Goal: Transaction & Acquisition: Purchase product/service

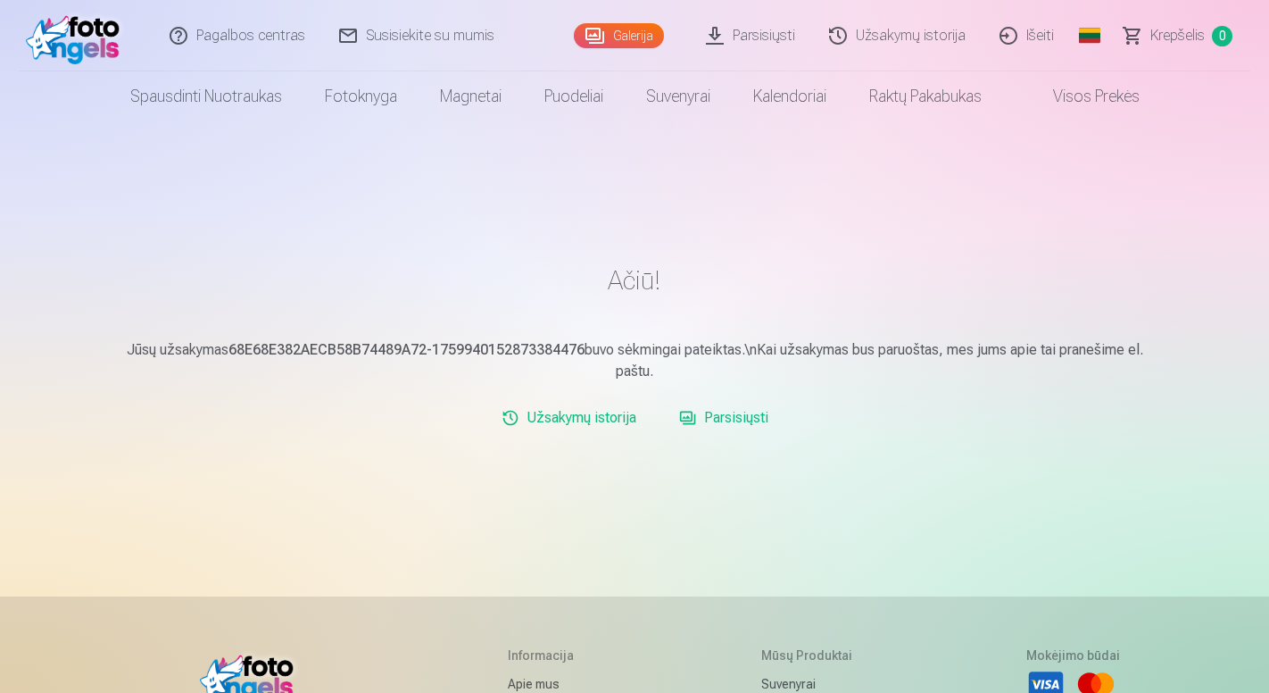
click at [608, 44] on link "Galerija" at bounding box center [619, 35] width 90 height 25
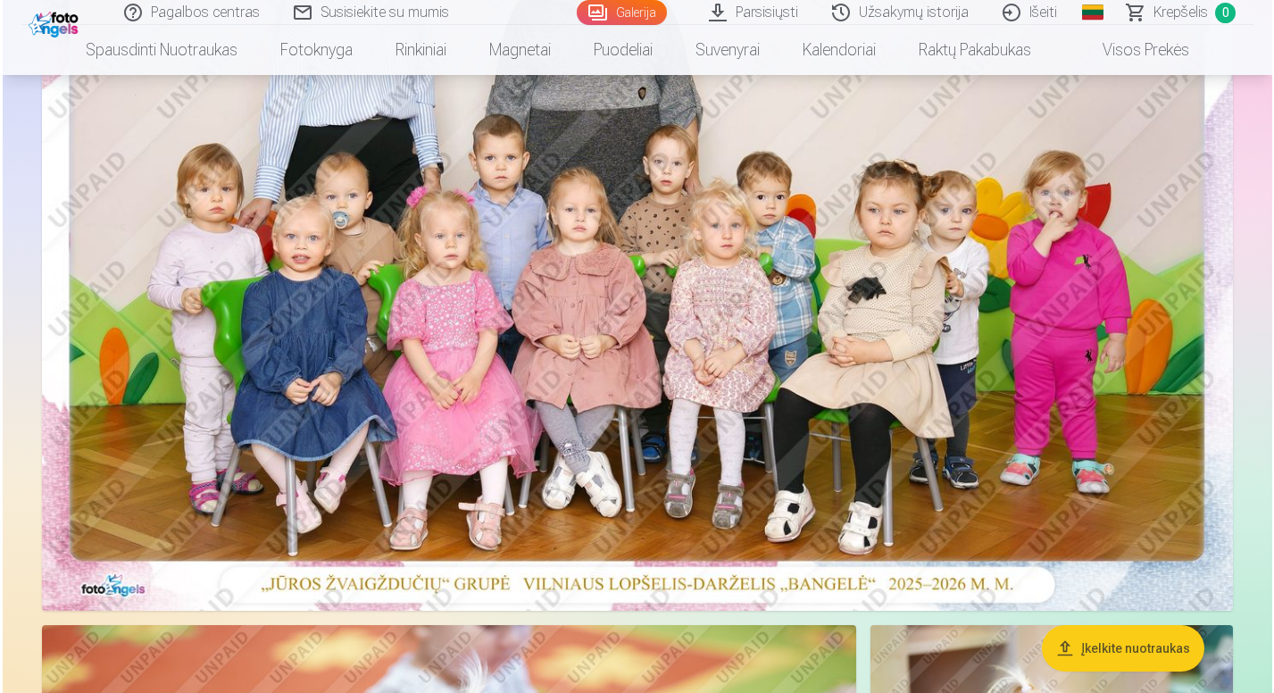
scroll to position [366, 0]
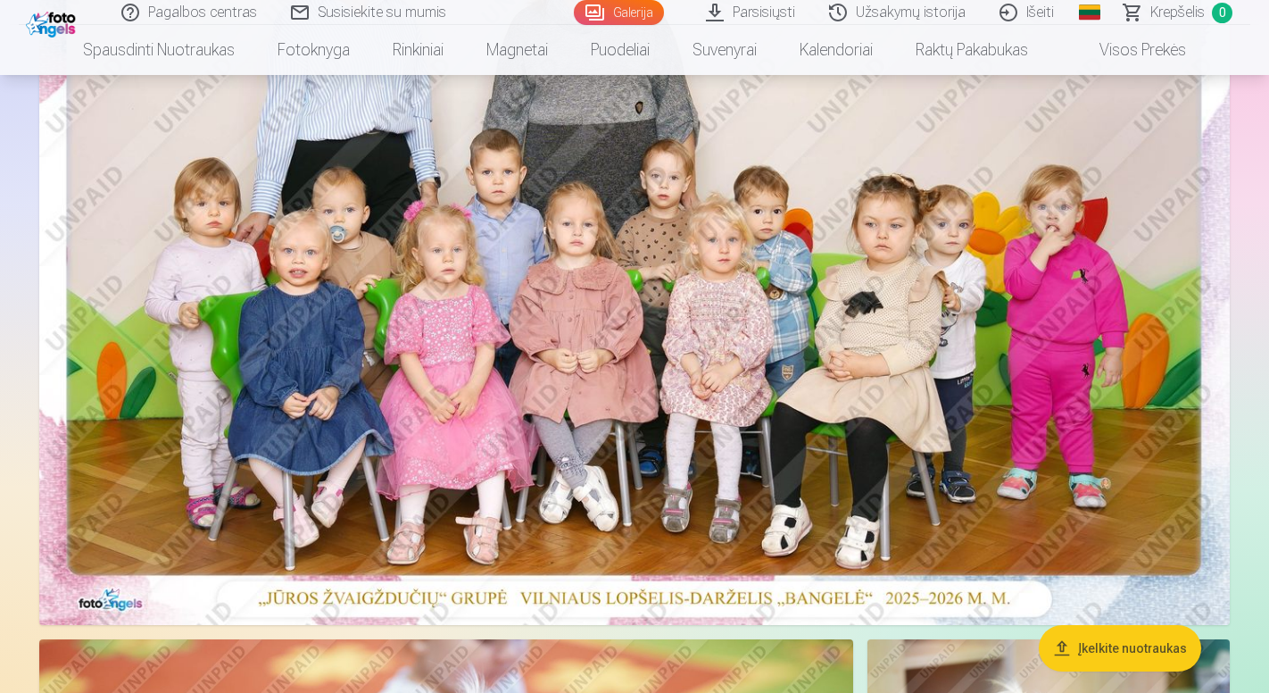
click at [814, 347] on img at bounding box center [634, 227] width 1191 height 795
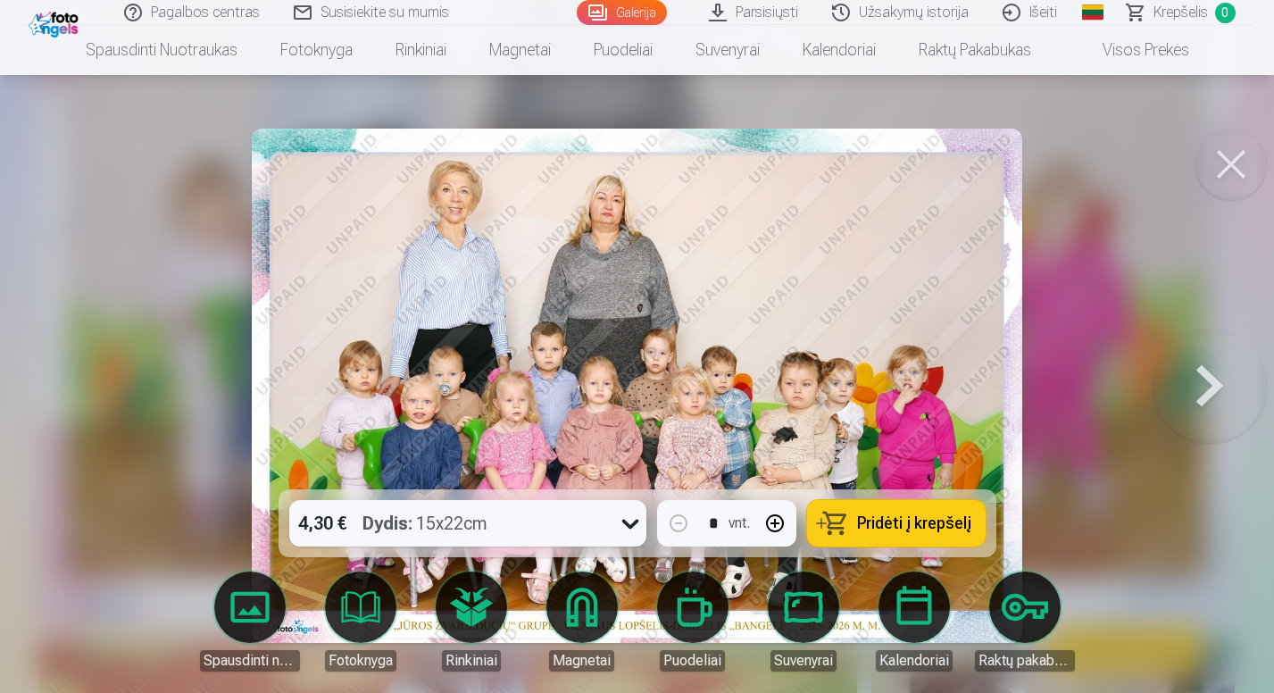
click at [559, 529] on div "4,30 € Dydis : 15x22cm" at bounding box center [450, 523] width 323 height 46
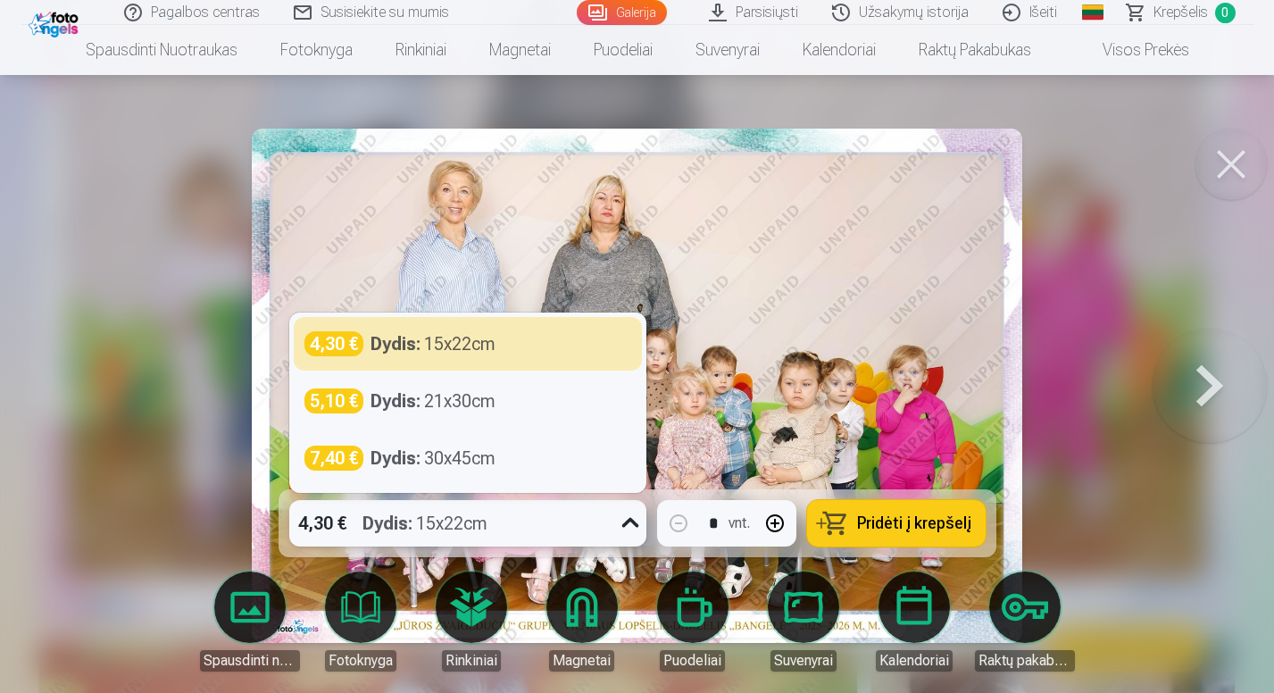
click at [559, 529] on div "4,30 € Dydis : 15x22cm" at bounding box center [450, 523] width 323 height 46
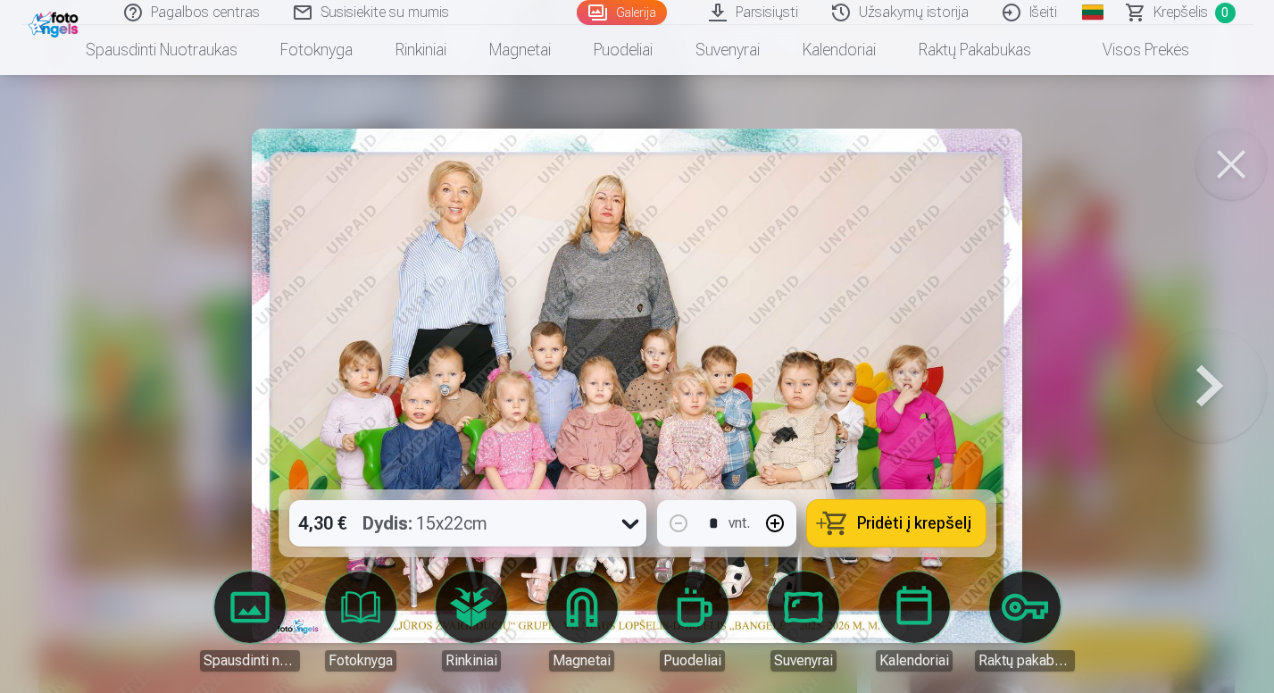
click at [890, 518] on span "Pridėti į krepšelį" at bounding box center [914, 523] width 114 height 16
click at [625, 18] on link "Galerija" at bounding box center [622, 12] width 90 height 25
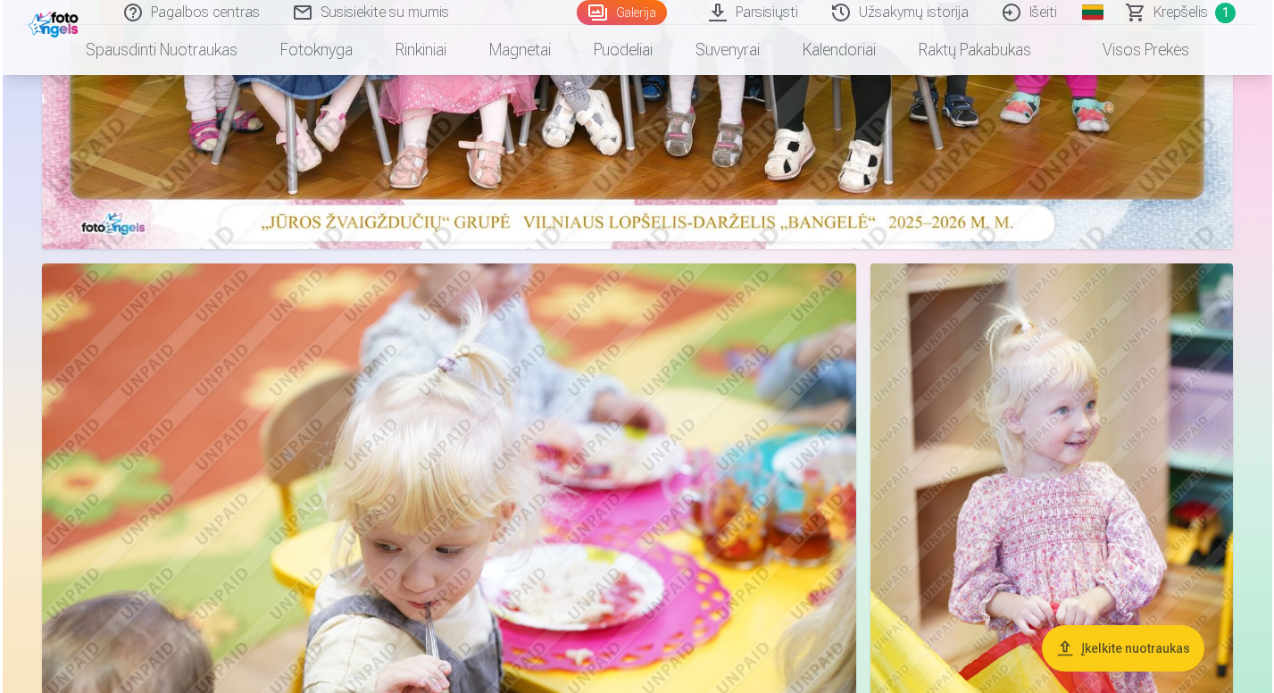
scroll to position [732, 0]
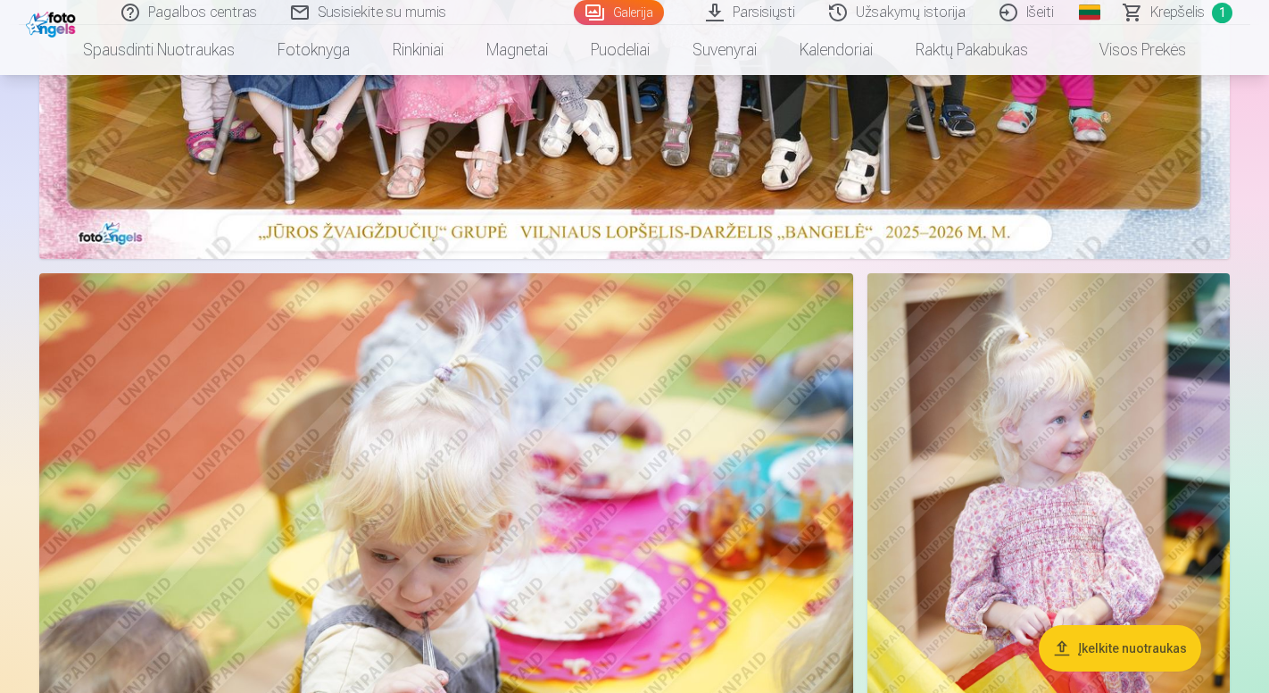
click at [520, 344] on img at bounding box center [446, 544] width 814 height 543
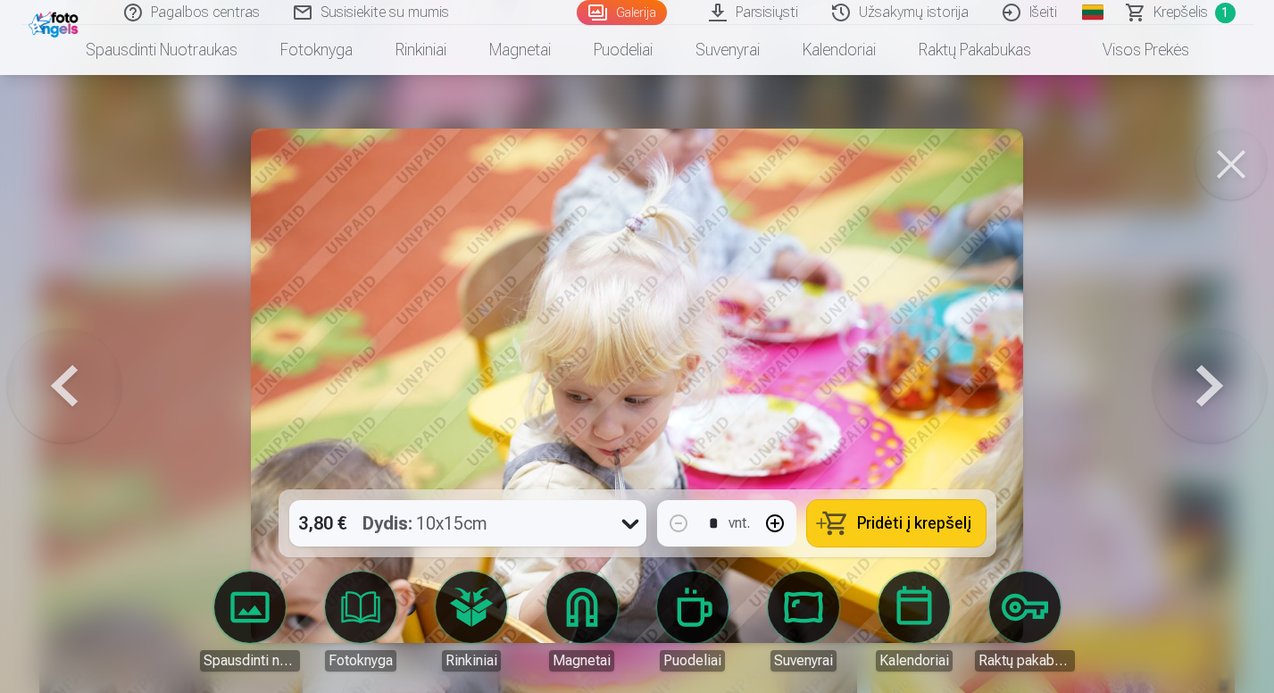
click at [1191, 393] on button at bounding box center [1210, 385] width 114 height 171
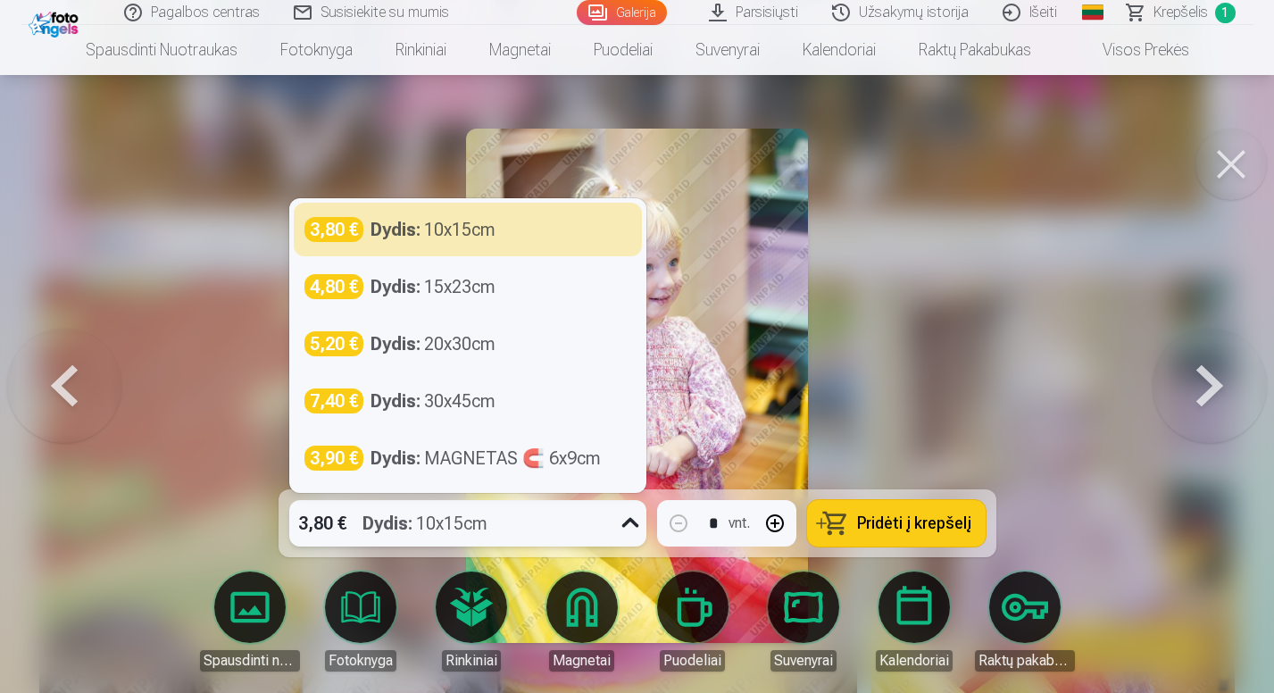
click at [484, 518] on div "Dydis : 10x15cm" at bounding box center [424, 523] width 125 height 46
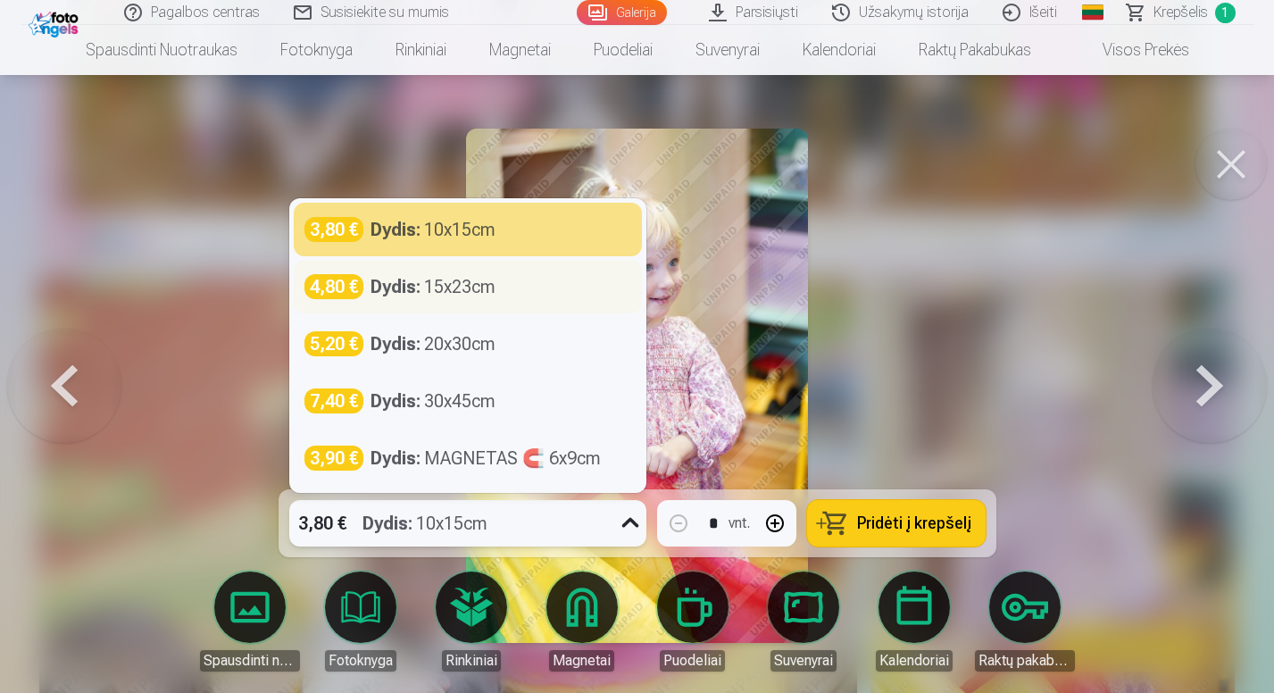
click at [430, 303] on div "4,80 € Dydis : 15x23cm" at bounding box center [468, 287] width 348 height 54
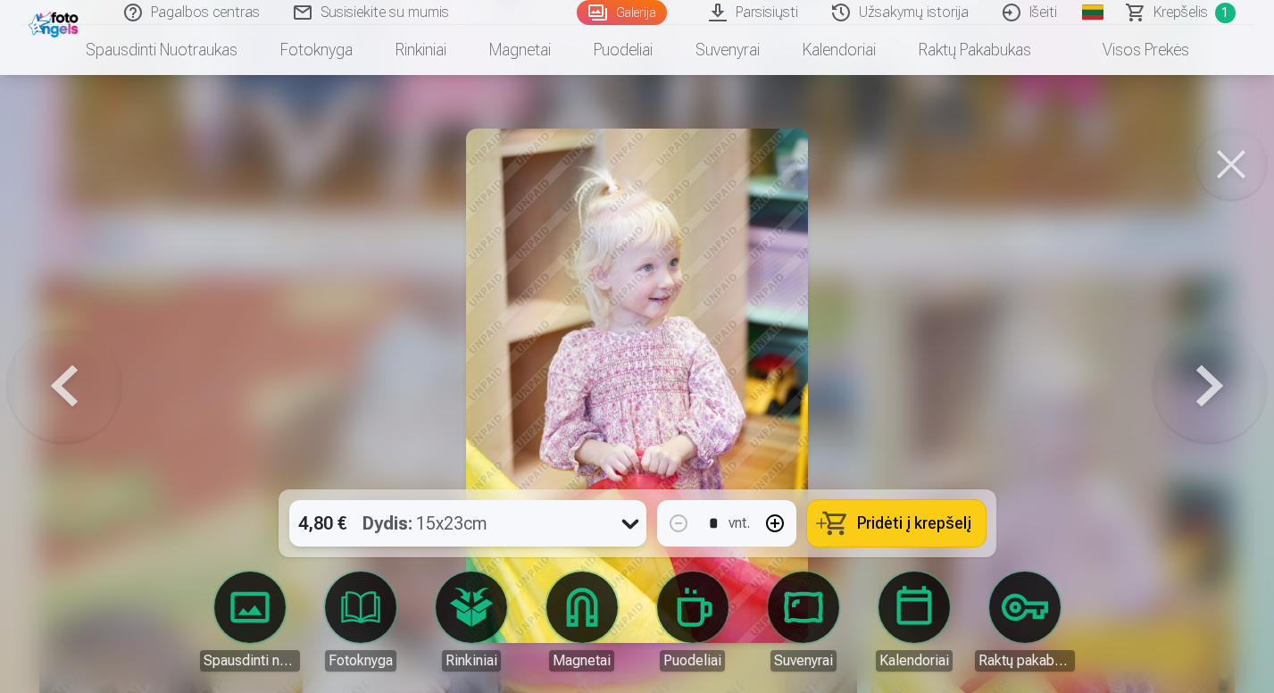
click at [934, 531] on span "Pridėti į krepšelį" at bounding box center [914, 523] width 114 height 16
click at [1227, 390] on button at bounding box center [1210, 385] width 114 height 171
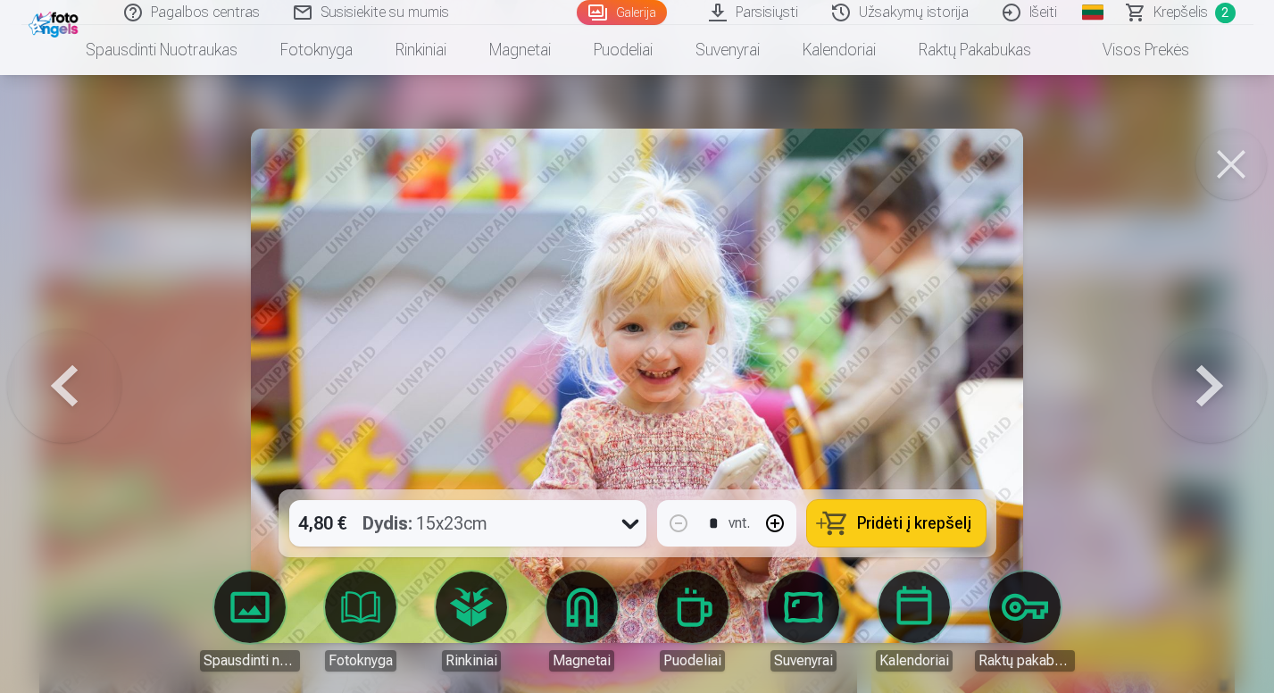
click at [421, 510] on div "Dydis : 15x23cm" at bounding box center [424, 523] width 125 height 46
click at [847, 519] on button "Pridėti į krepšelį" at bounding box center [896, 523] width 179 height 46
click at [1239, 359] on button at bounding box center [1210, 385] width 114 height 171
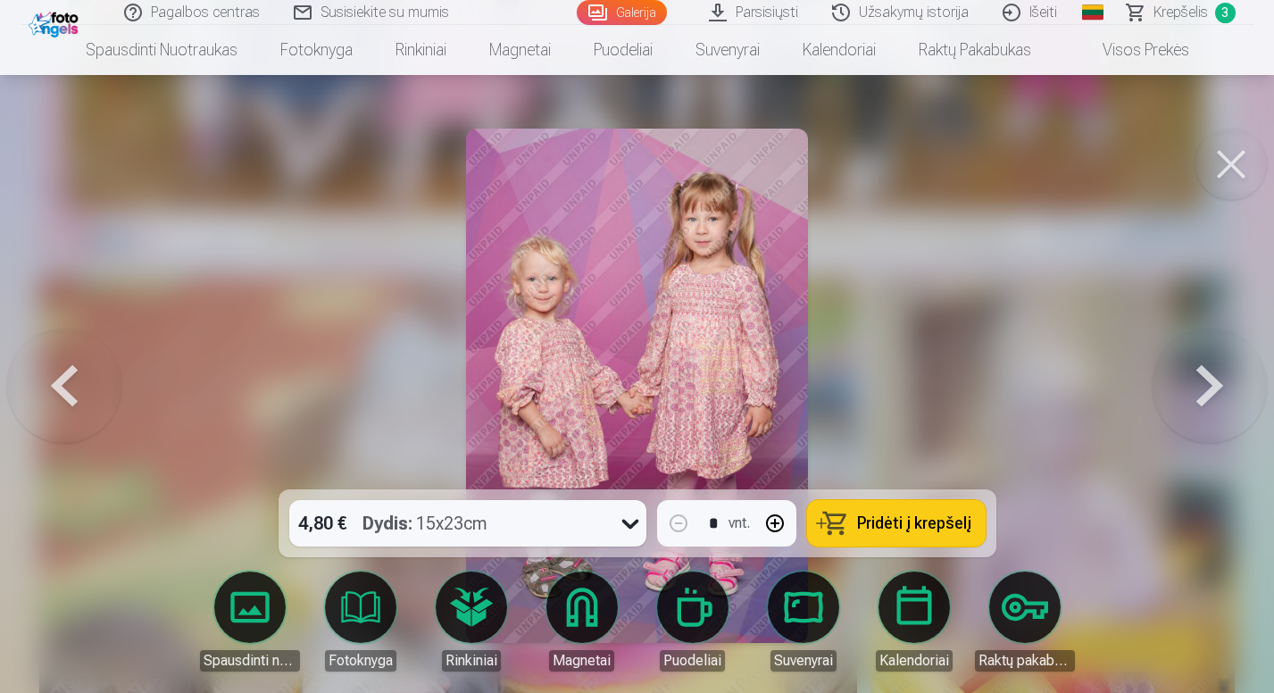
click at [1188, 372] on button at bounding box center [1210, 385] width 114 height 171
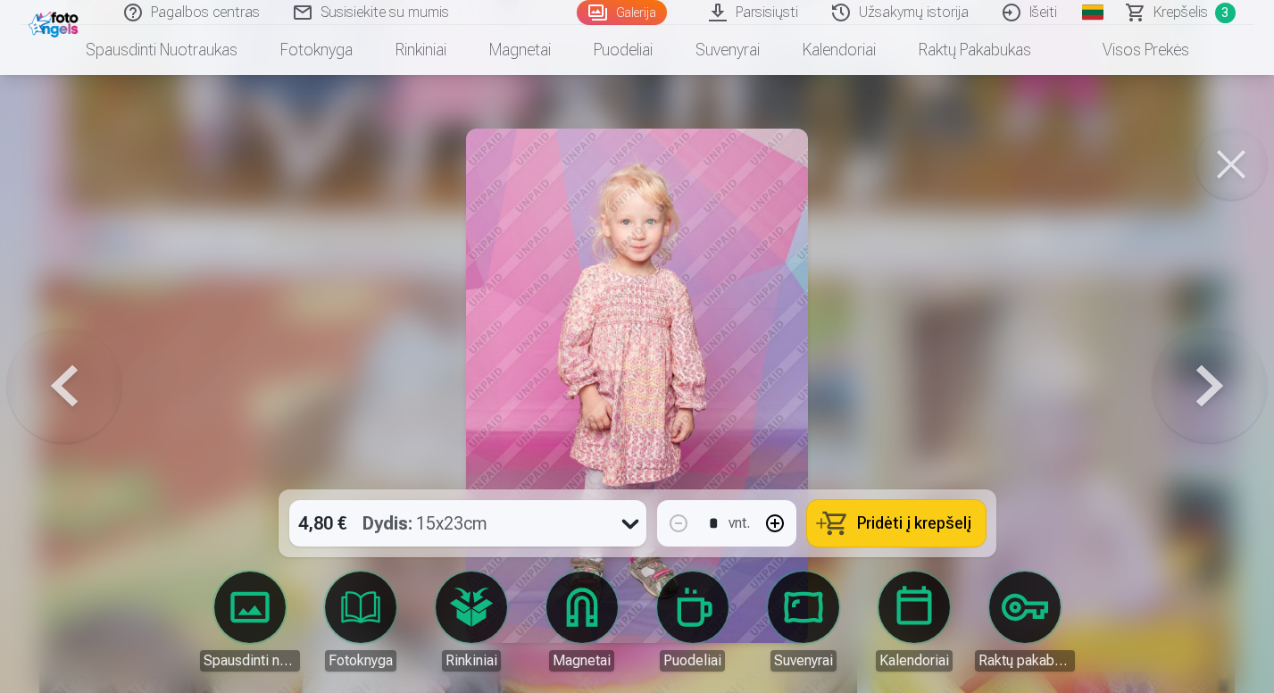
click at [1188, 372] on button at bounding box center [1210, 385] width 114 height 171
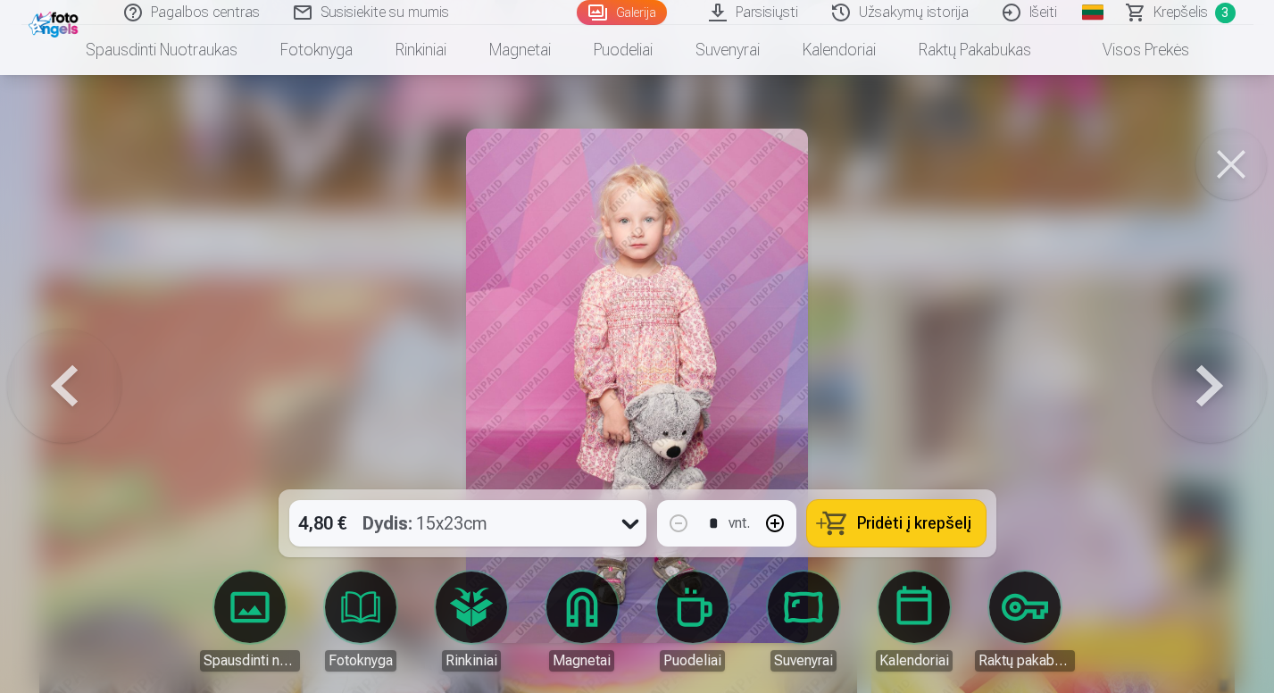
click at [1190, 373] on button at bounding box center [1210, 385] width 114 height 171
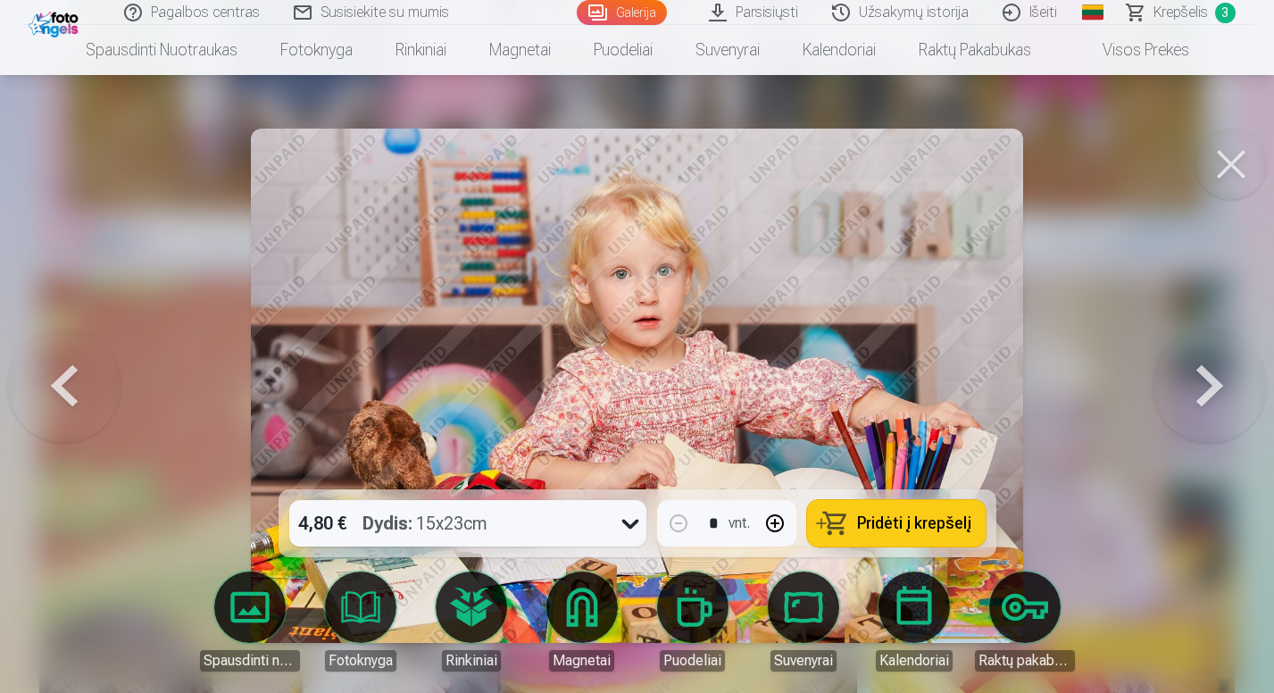
click at [1190, 373] on button at bounding box center [1210, 385] width 114 height 171
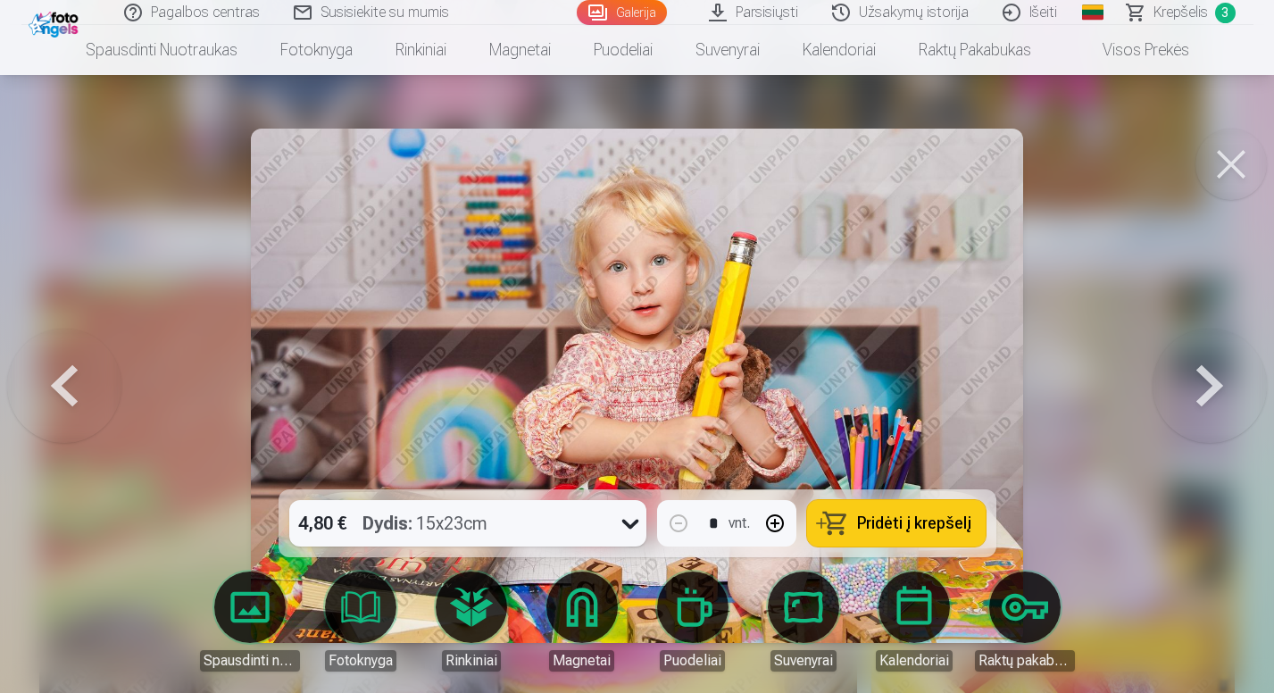
click at [1190, 373] on button at bounding box center [1210, 385] width 114 height 171
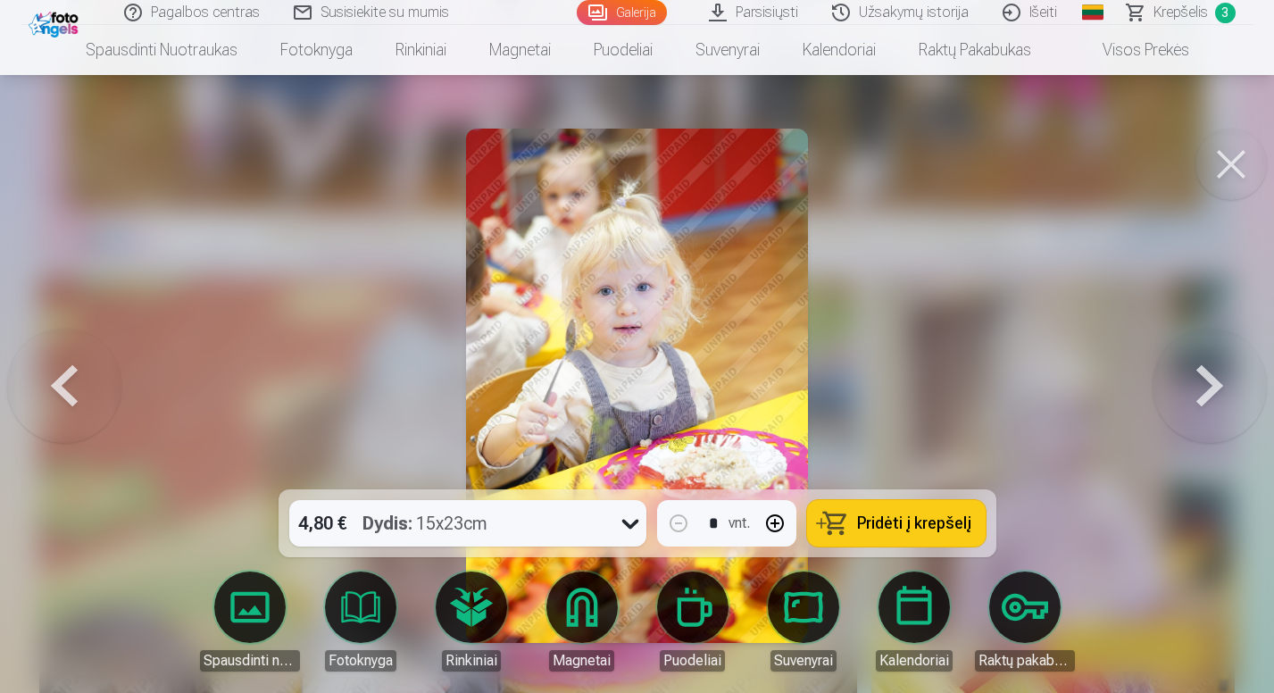
click at [79, 390] on button at bounding box center [64, 385] width 114 height 171
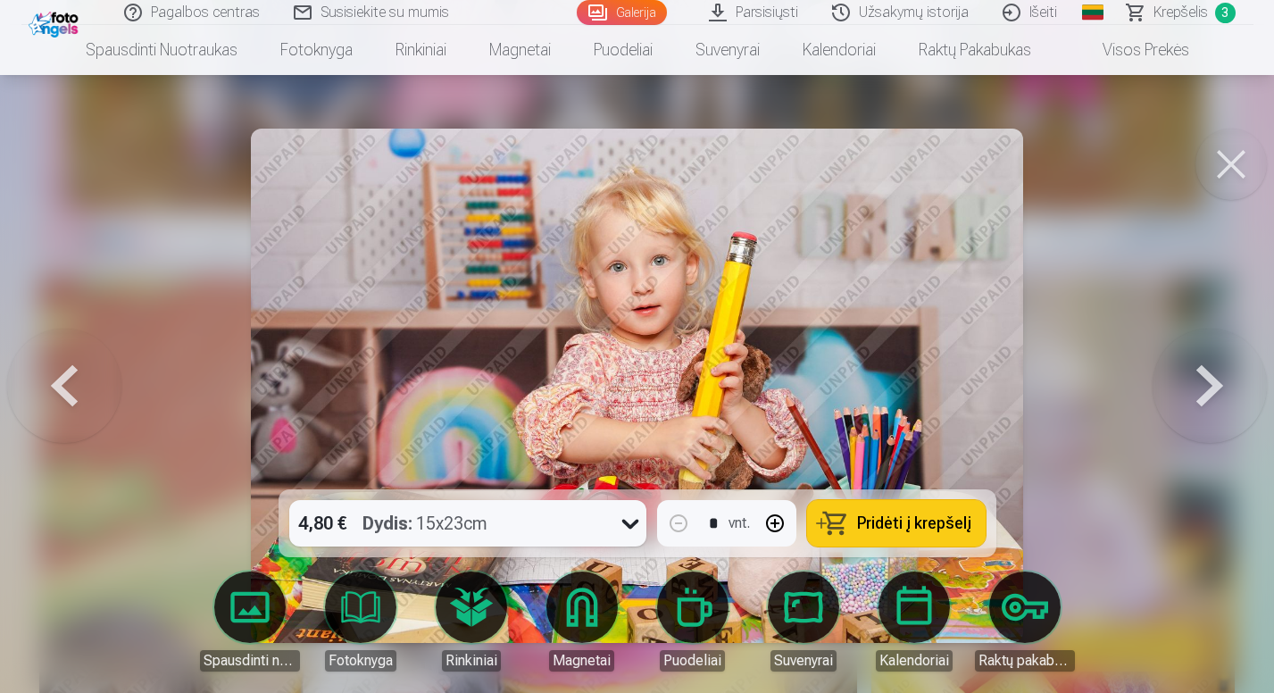
click at [1220, 384] on button at bounding box center [1210, 385] width 114 height 171
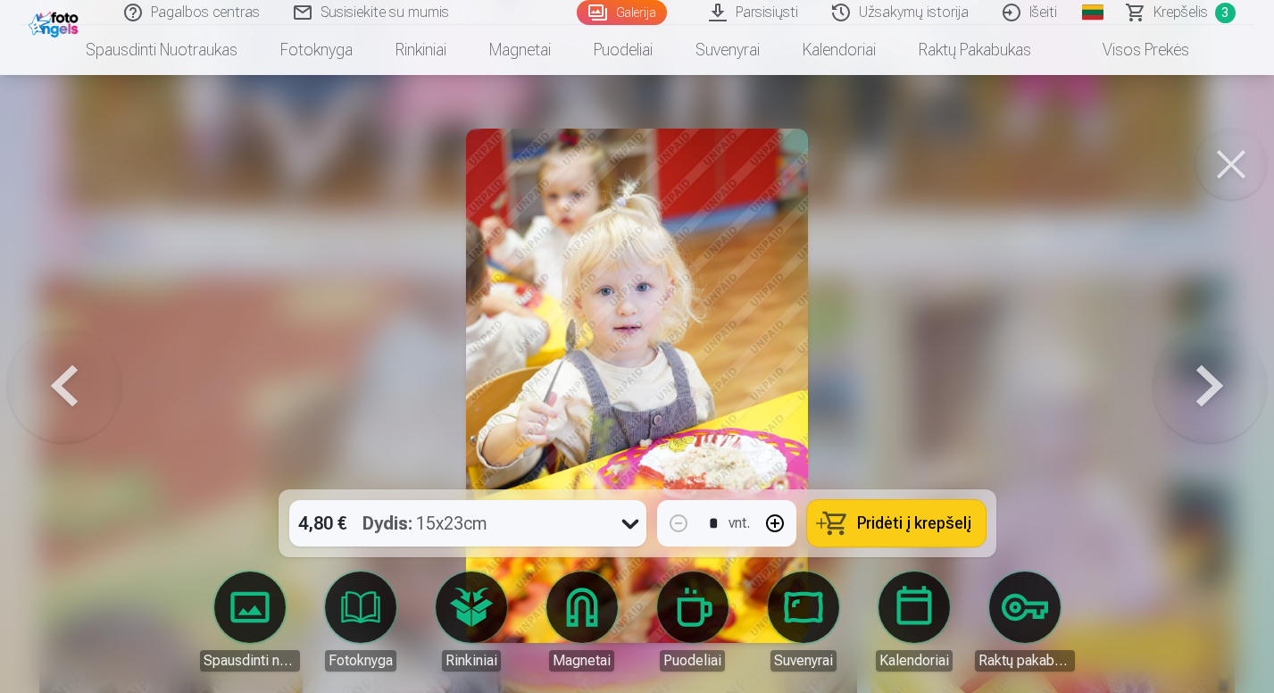
click at [886, 525] on span "Pridėti į krepšelį" at bounding box center [914, 523] width 114 height 16
click at [1203, 406] on button at bounding box center [1210, 385] width 114 height 171
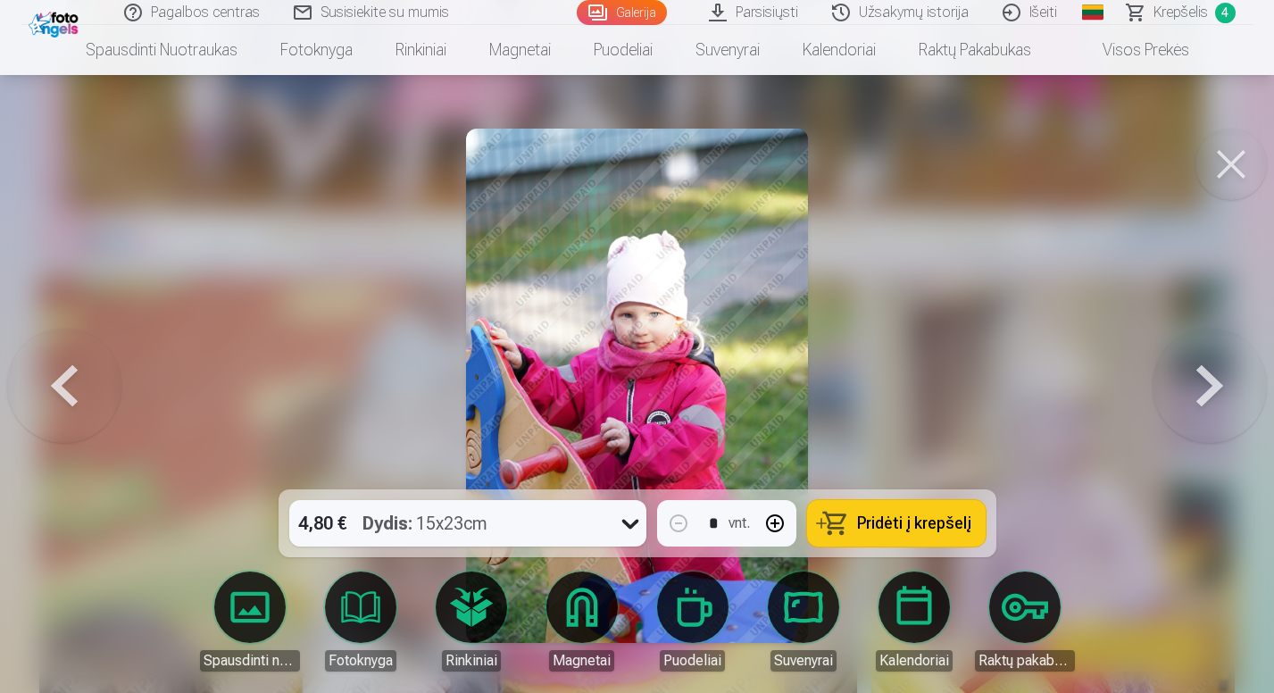
click at [879, 527] on span "Pridėti į krepšelį" at bounding box center [914, 523] width 114 height 16
click at [1218, 410] on button at bounding box center [1210, 385] width 114 height 171
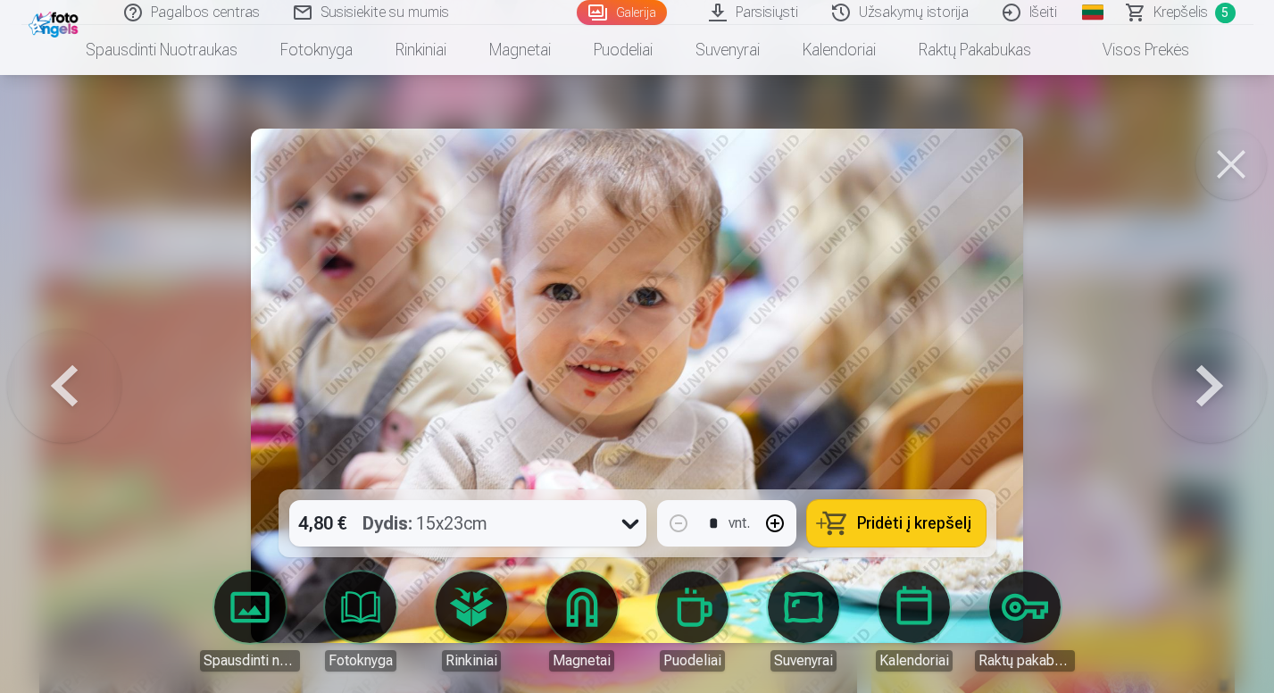
click at [1218, 410] on button at bounding box center [1210, 385] width 114 height 171
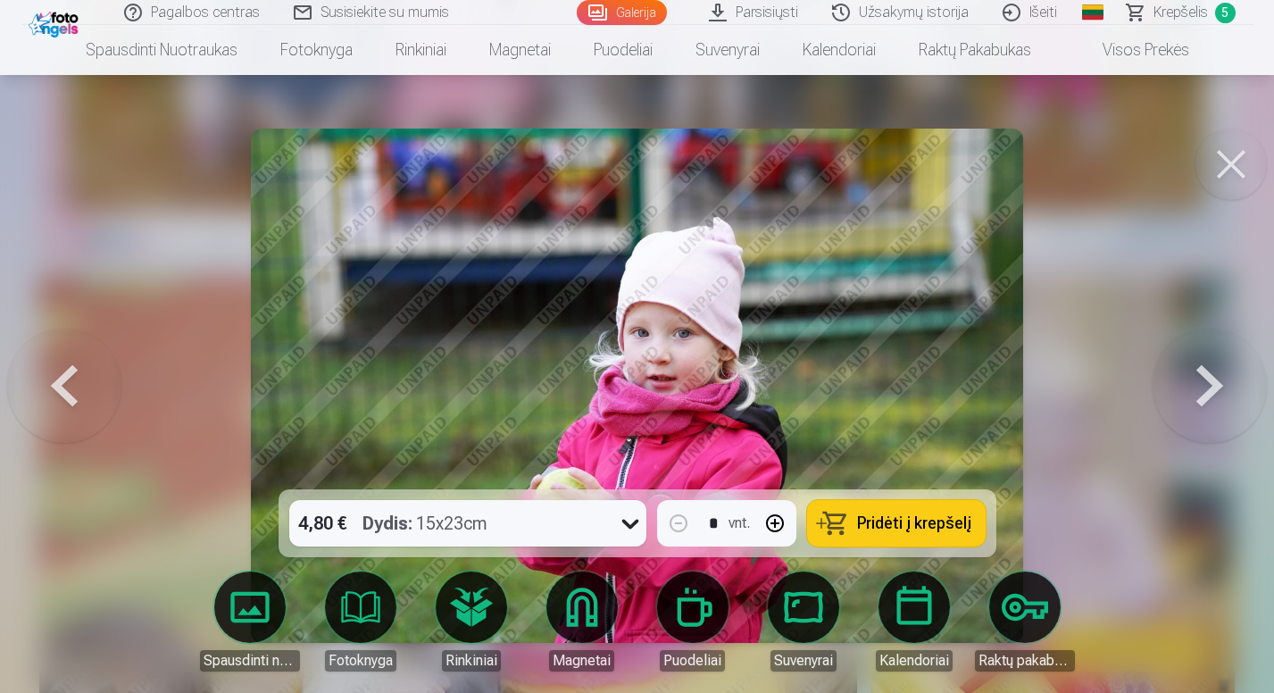
click at [893, 528] on span "Pridėti į krepšelį" at bounding box center [914, 523] width 114 height 16
click at [1165, 405] on button at bounding box center [1210, 385] width 114 height 171
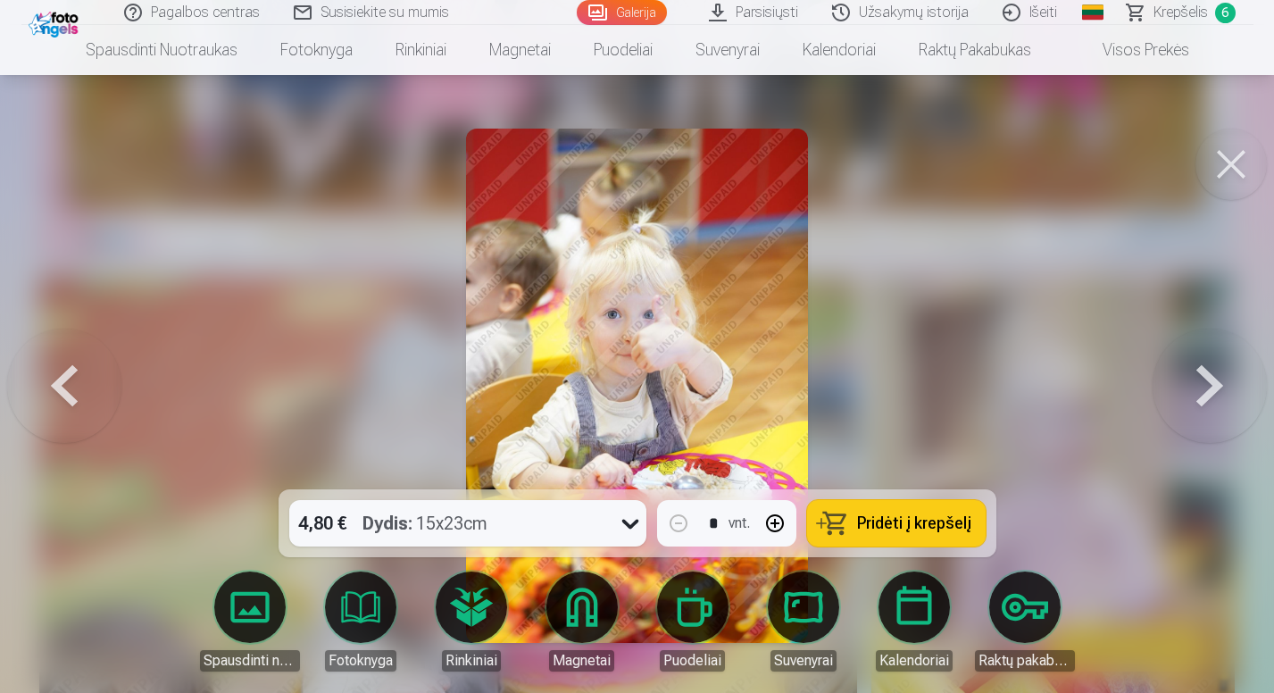
click at [1165, 405] on button at bounding box center [1210, 385] width 114 height 171
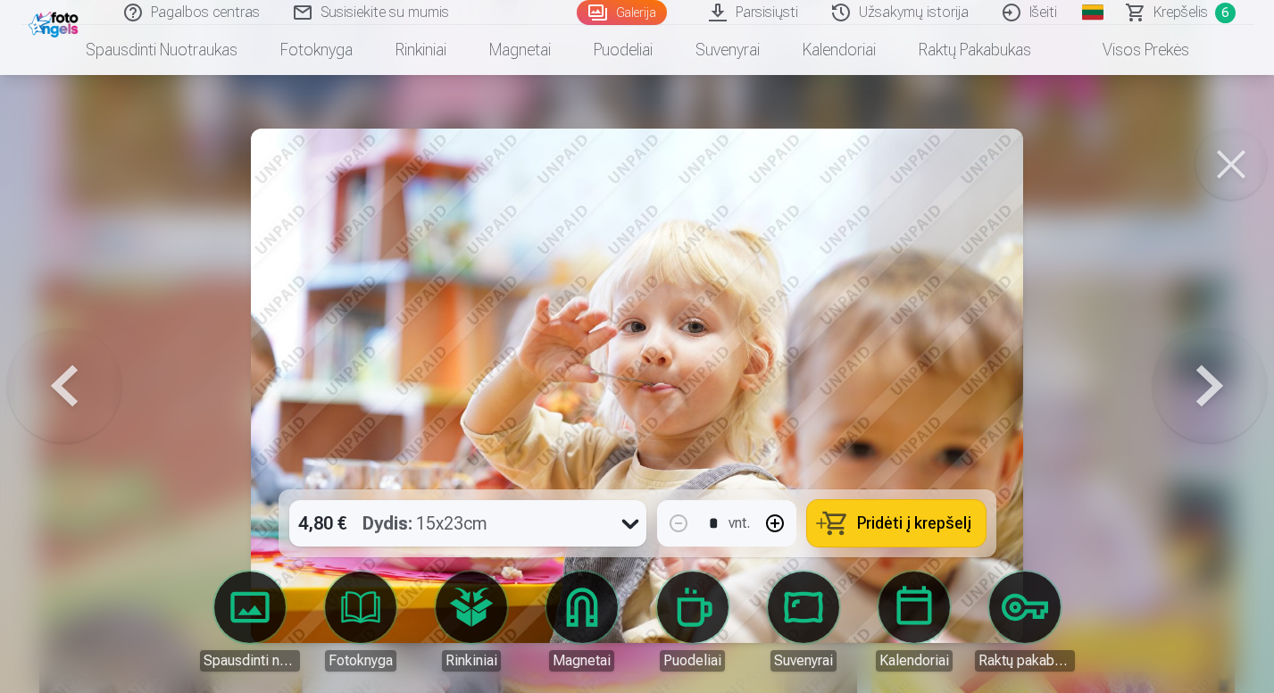
click at [1165, 405] on button at bounding box center [1210, 385] width 114 height 171
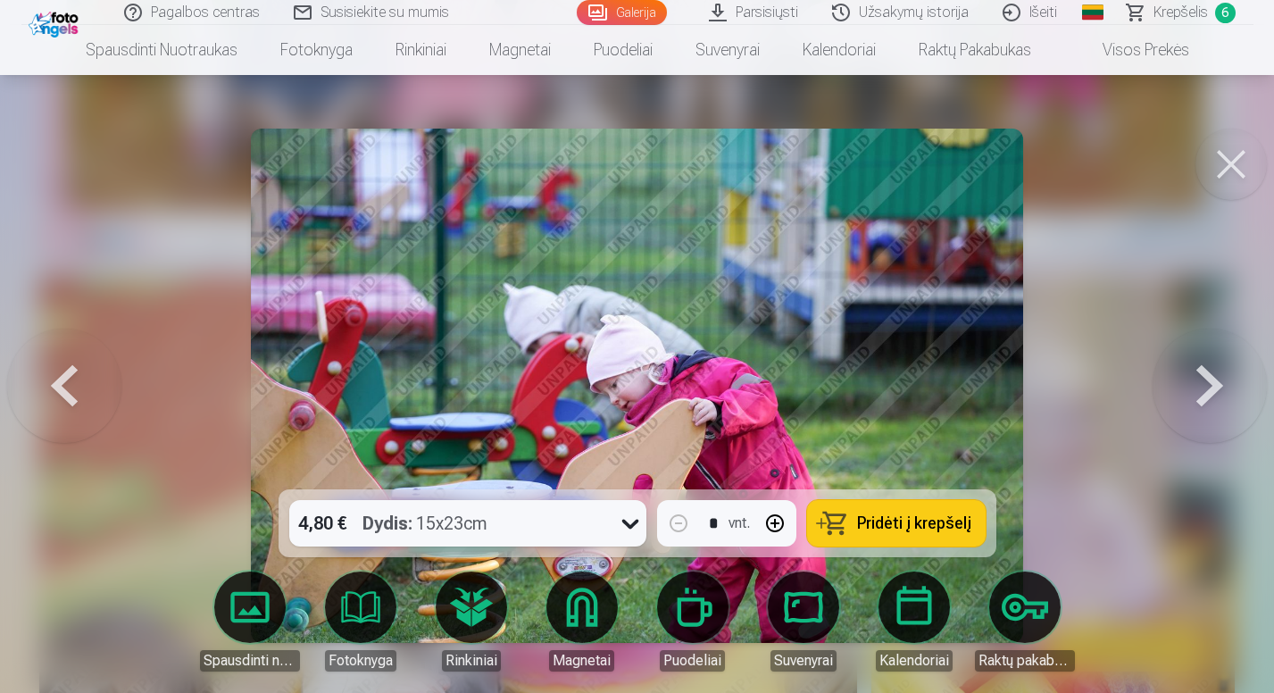
click at [1202, 376] on button at bounding box center [1210, 385] width 114 height 171
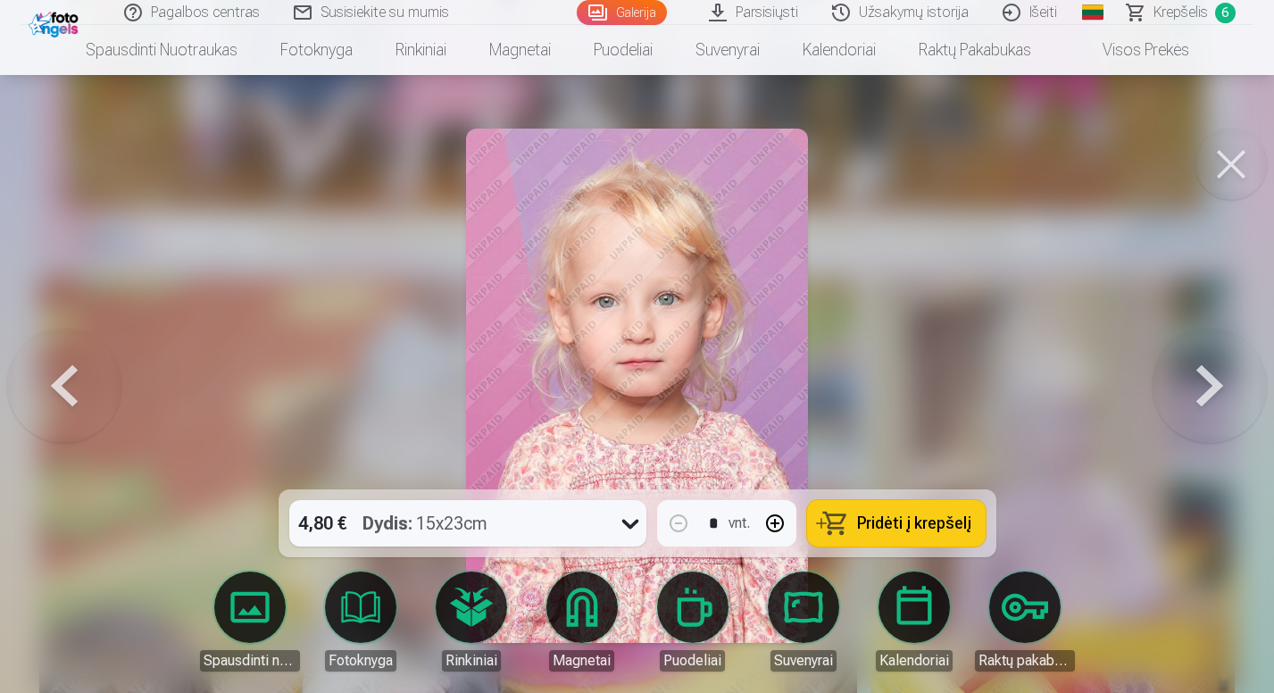
click at [1208, 385] on button at bounding box center [1210, 385] width 114 height 171
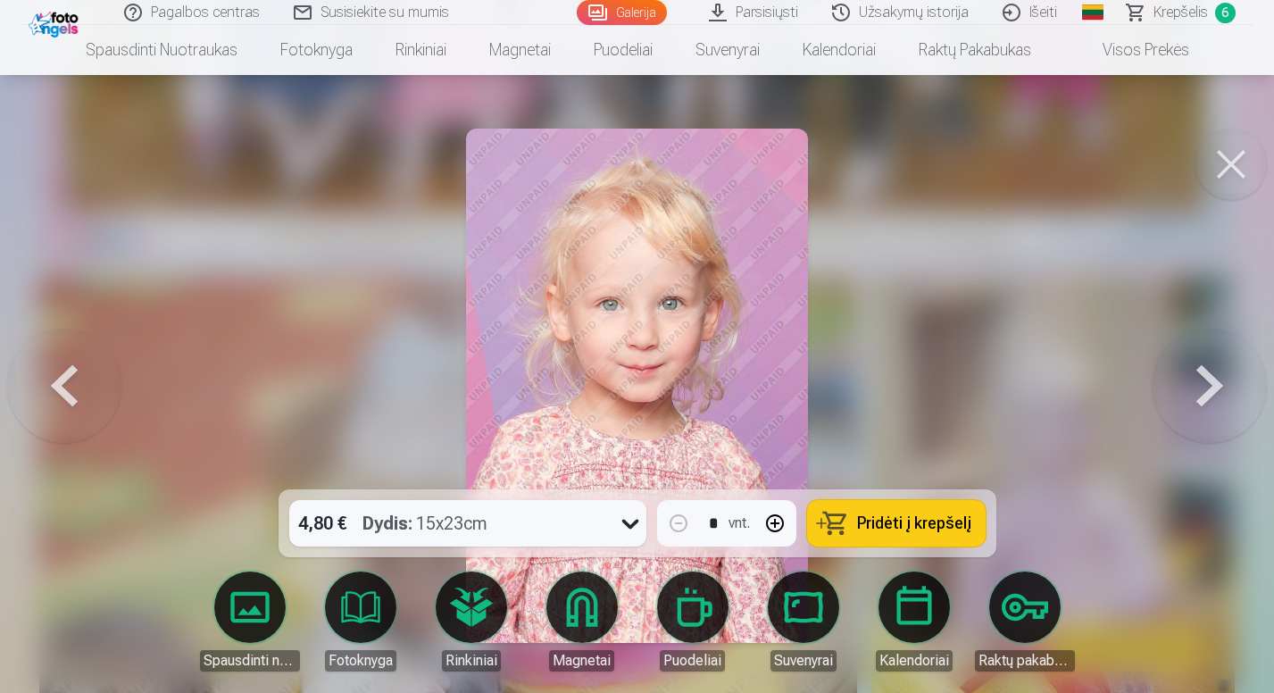
click at [916, 522] on span "Pridėti į krepšelį" at bounding box center [914, 523] width 114 height 16
click at [1180, 413] on button at bounding box center [1210, 385] width 114 height 171
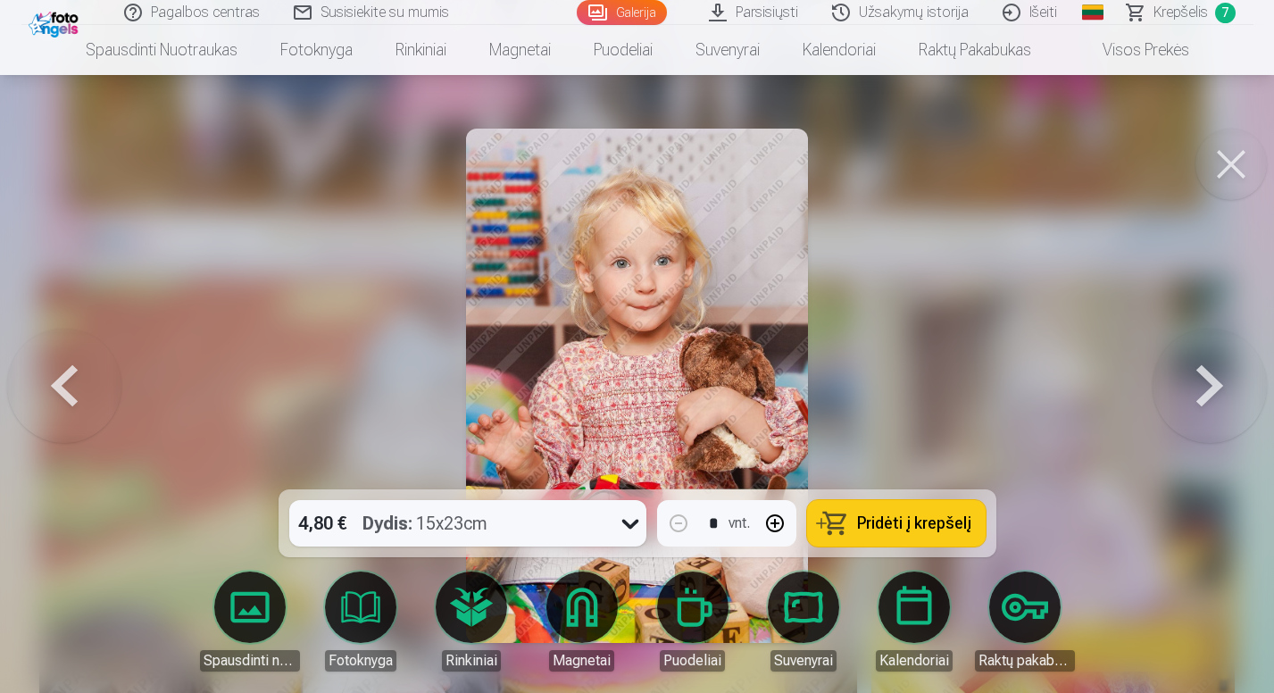
click at [1180, 398] on button at bounding box center [1210, 385] width 114 height 171
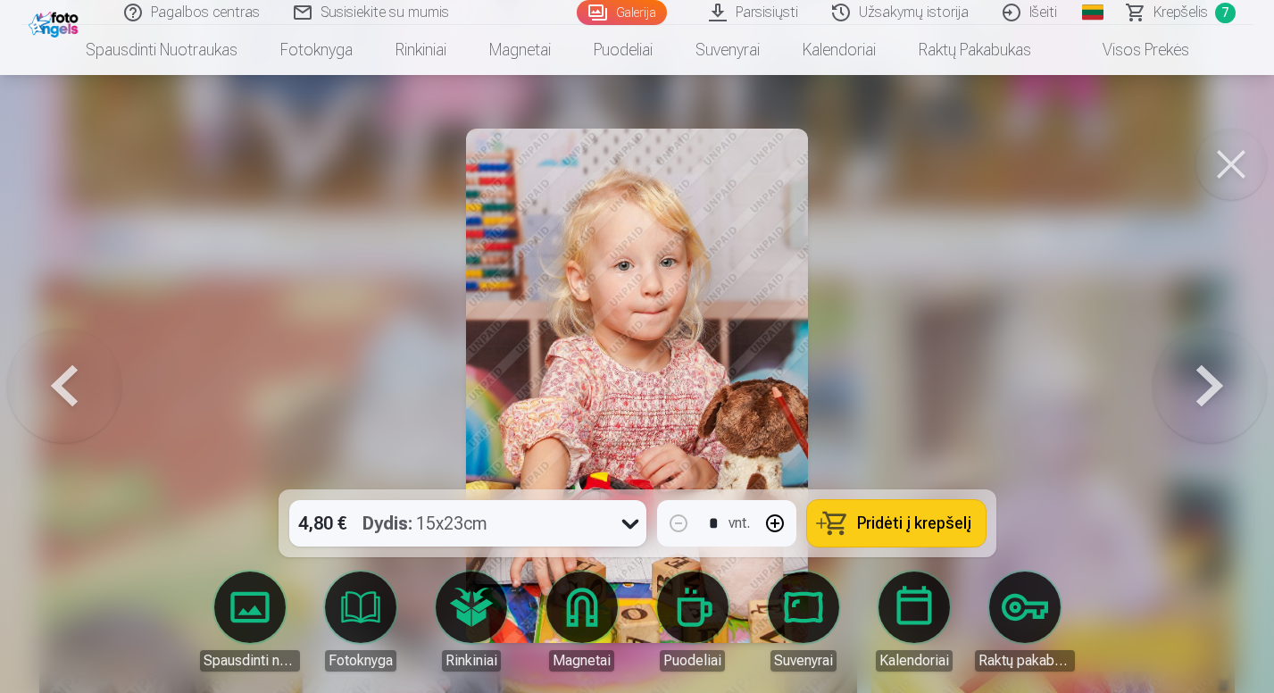
click at [1180, 398] on button at bounding box center [1210, 385] width 114 height 171
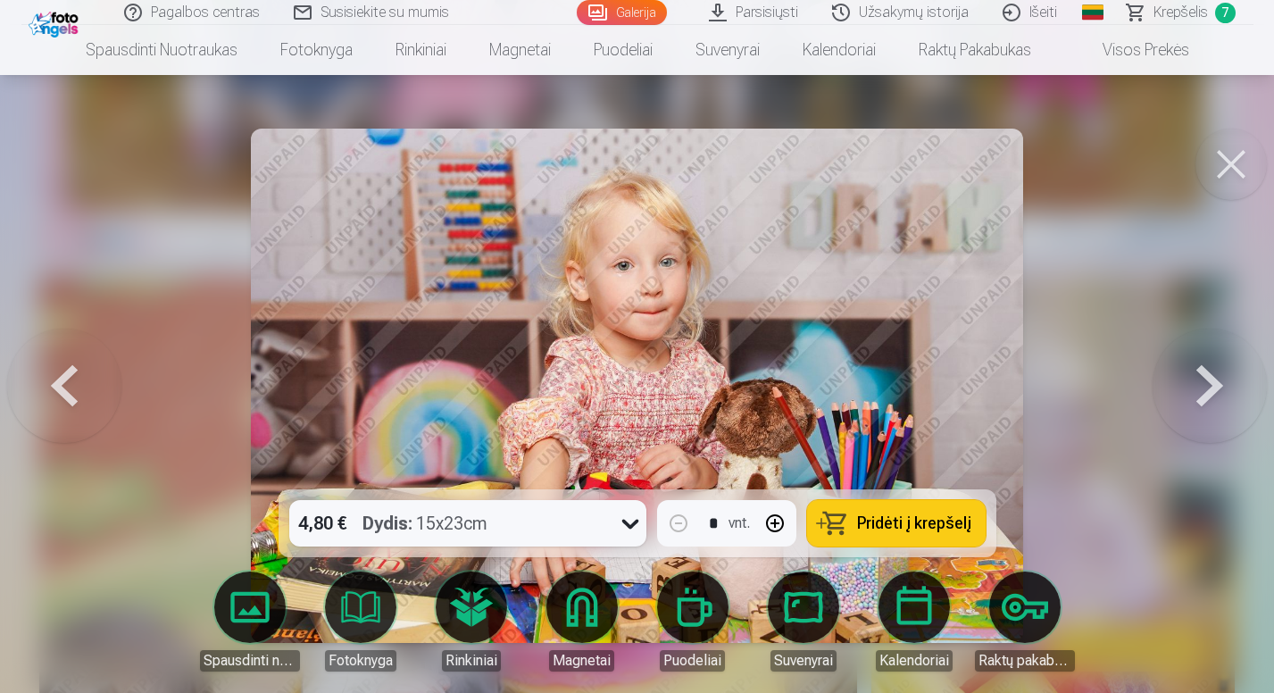
click at [1180, 398] on button at bounding box center [1210, 385] width 114 height 171
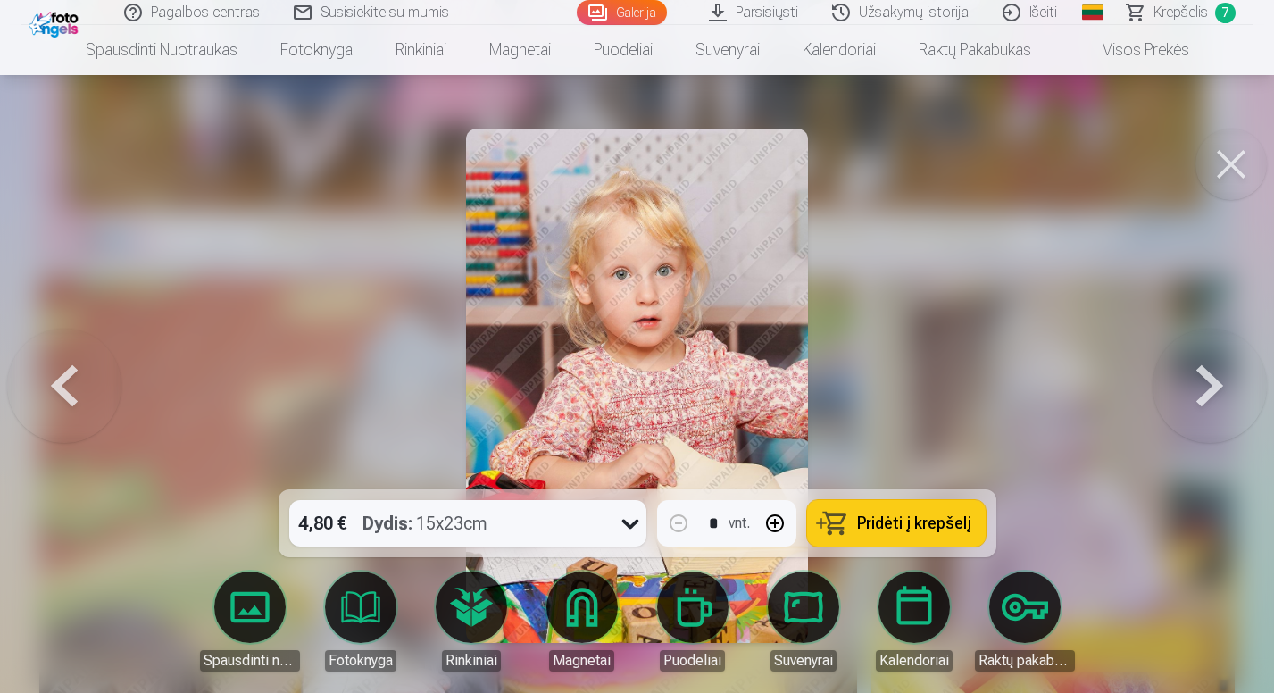
click at [1181, 399] on button at bounding box center [1210, 385] width 114 height 171
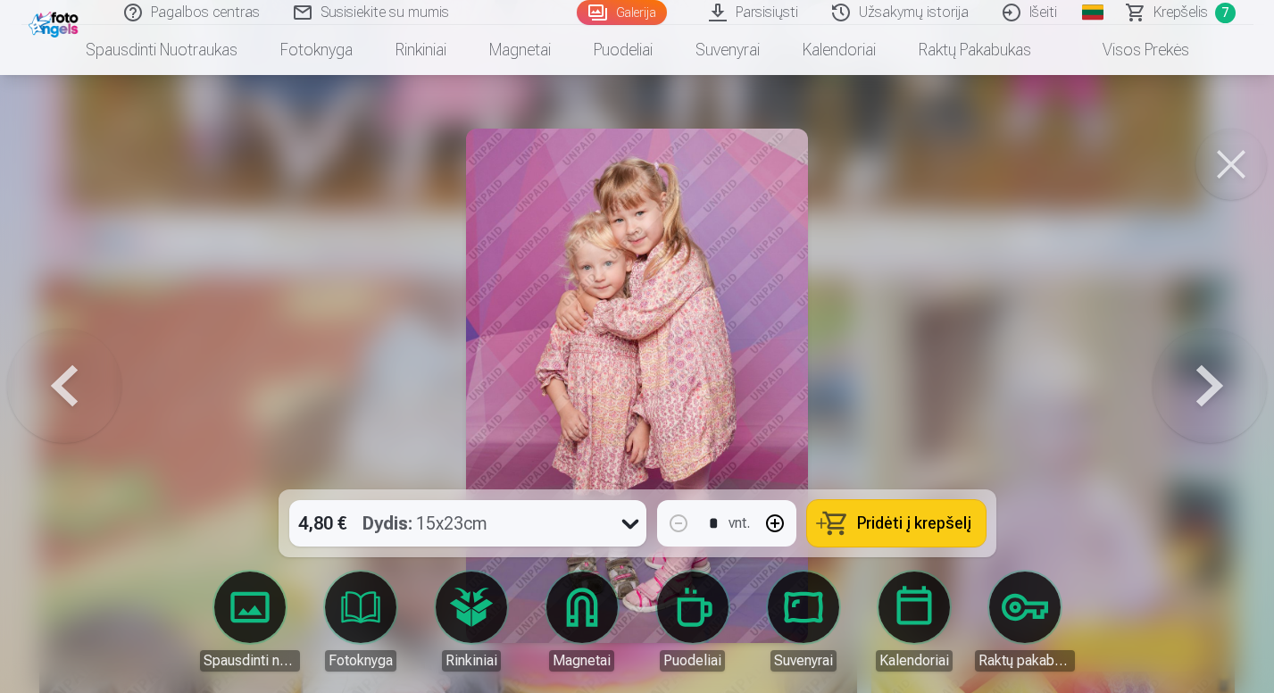
click at [870, 529] on span "Pridėti į krepšelį" at bounding box center [914, 523] width 114 height 16
click at [1175, 395] on button at bounding box center [1210, 385] width 114 height 171
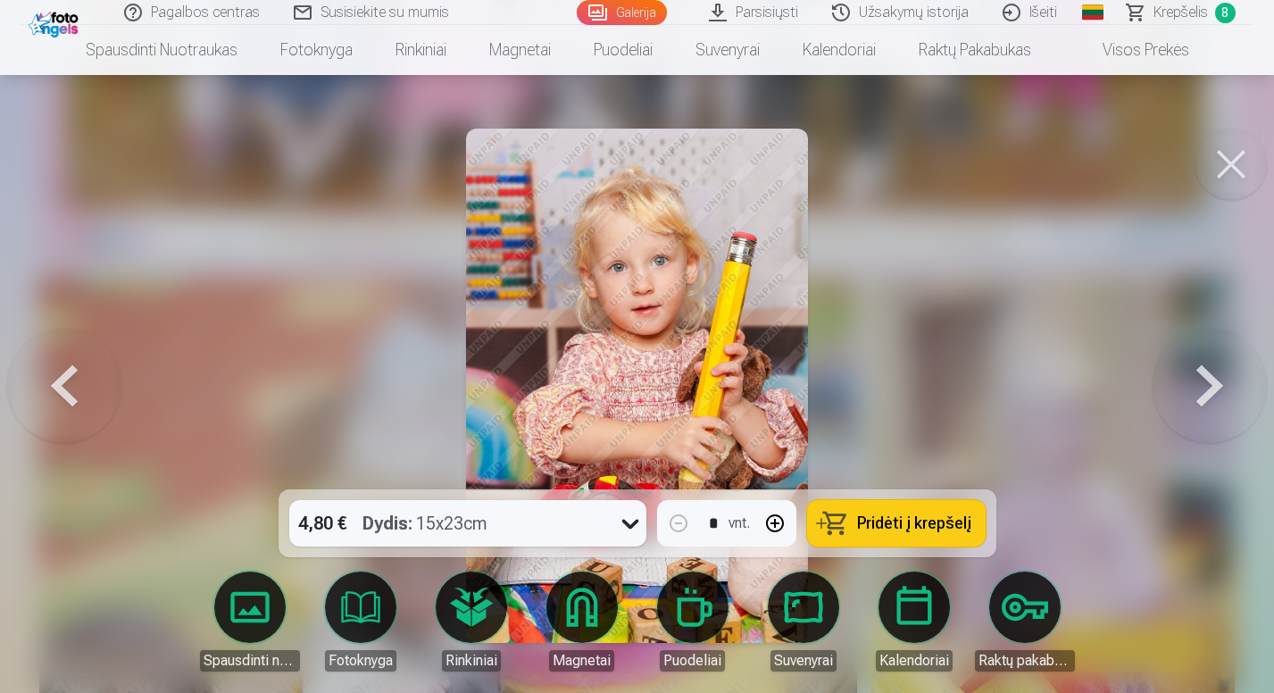
click at [880, 513] on button "Pridėti į krepšelį" at bounding box center [896, 523] width 179 height 46
click at [1230, 396] on button at bounding box center [1210, 385] width 114 height 171
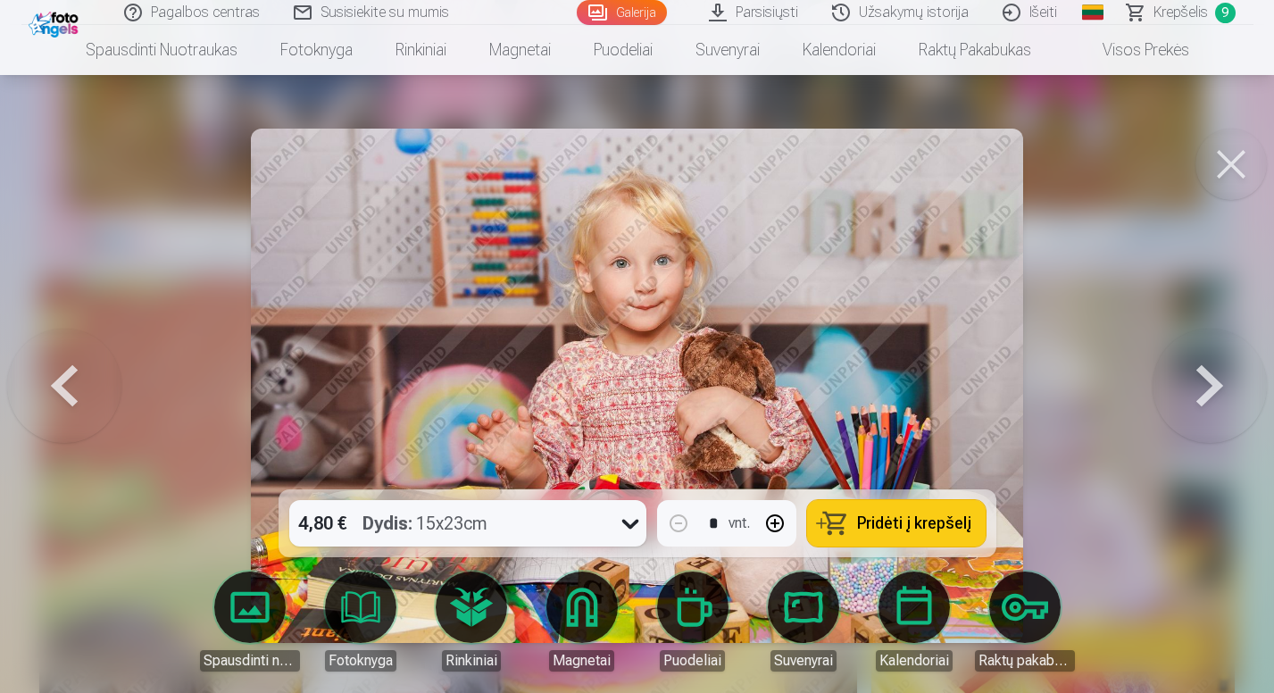
click at [1230, 396] on button at bounding box center [1210, 385] width 114 height 171
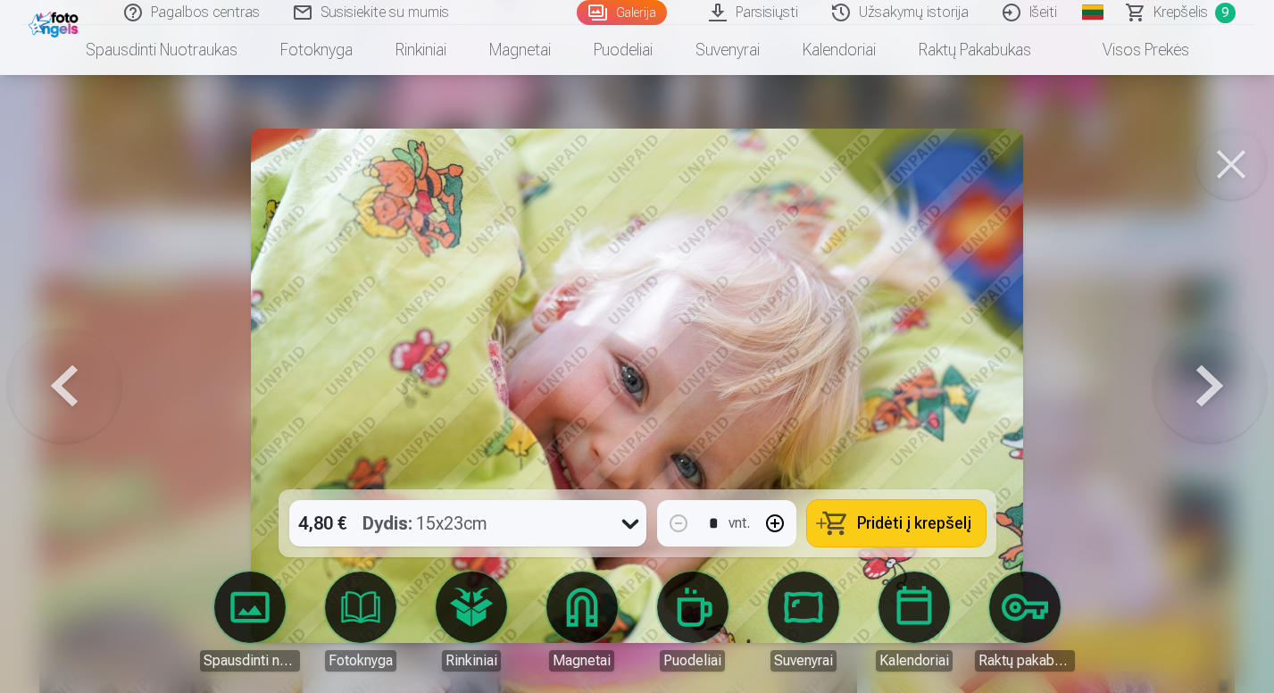
click at [909, 507] on button "Pridėti į krepšelį" at bounding box center [896, 523] width 179 height 46
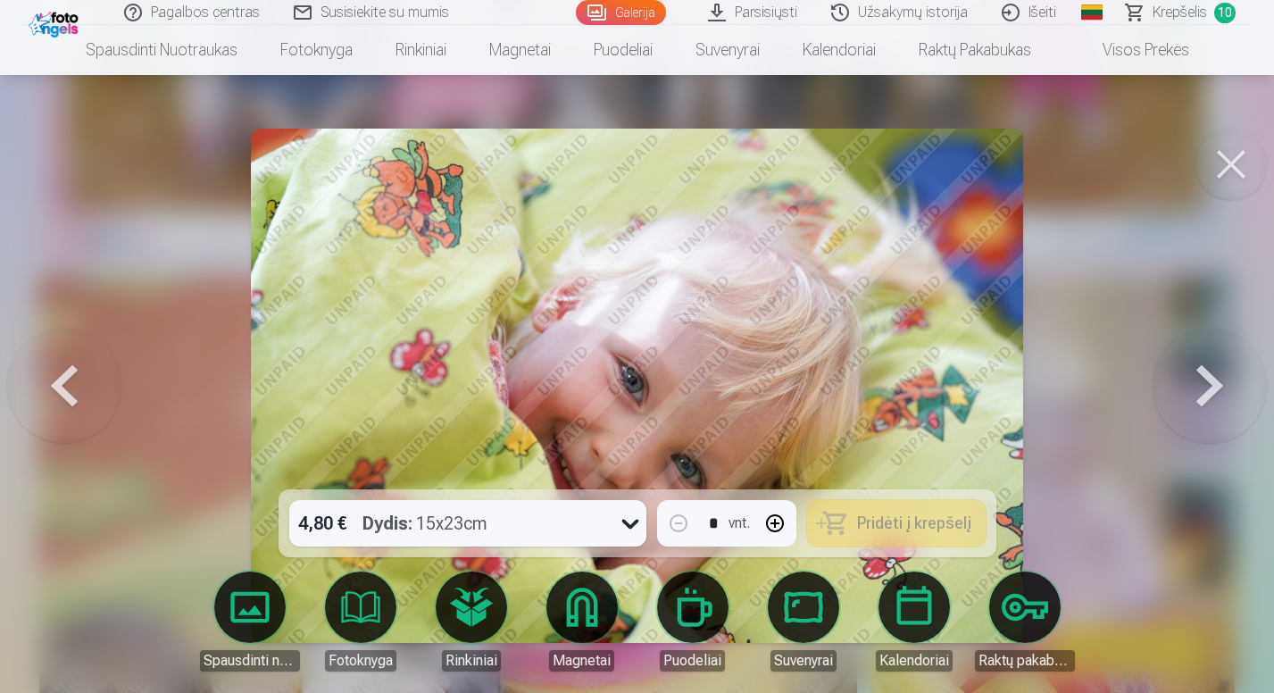
click at [1226, 384] on button at bounding box center [1210, 385] width 114 height 171
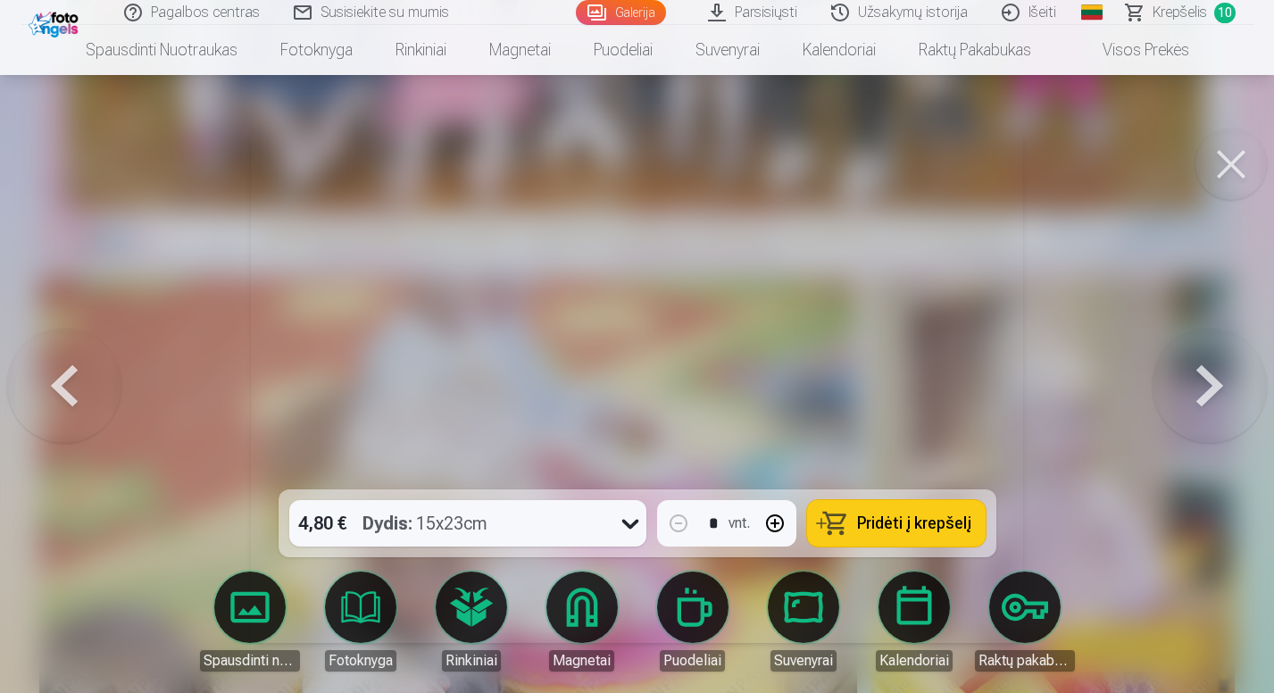
click at [1227, 377] on button at bounding box center [1210, 385] width 114 height 171
click at [1216, 379] on button at bounding box center [1210, 385] width 114 height 171
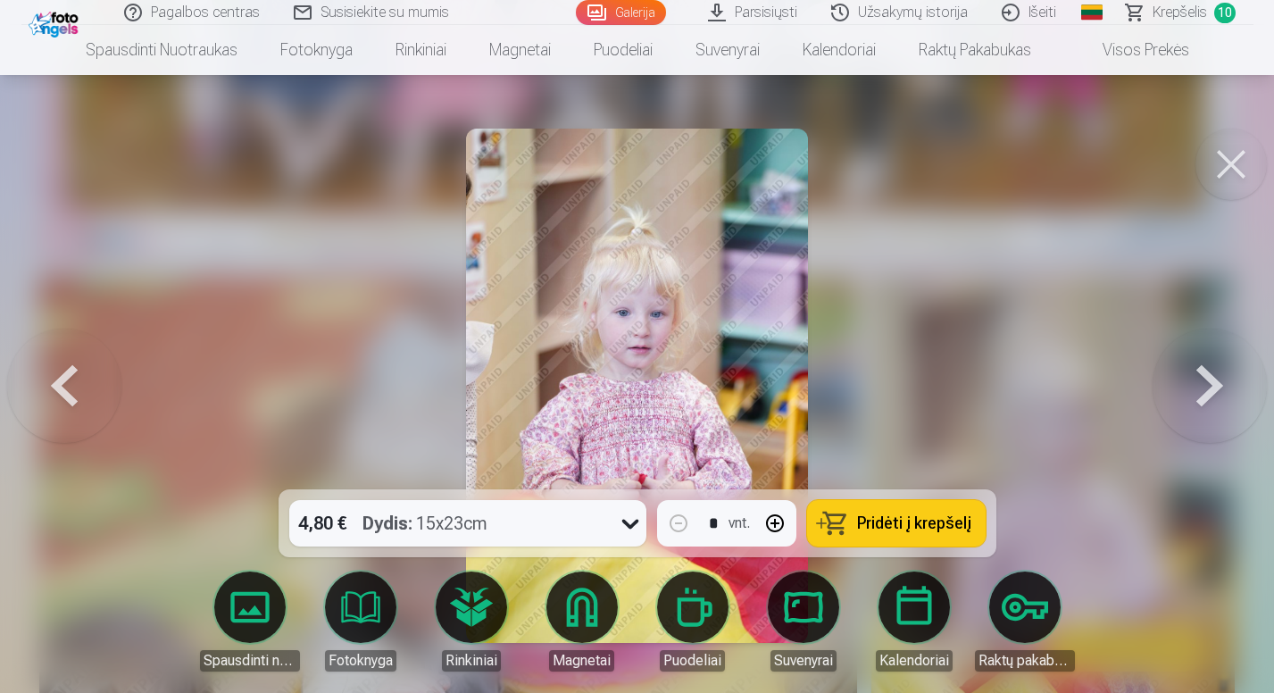
click at [74, 389] on button at bounding box center [64, 385] width 114 height 171
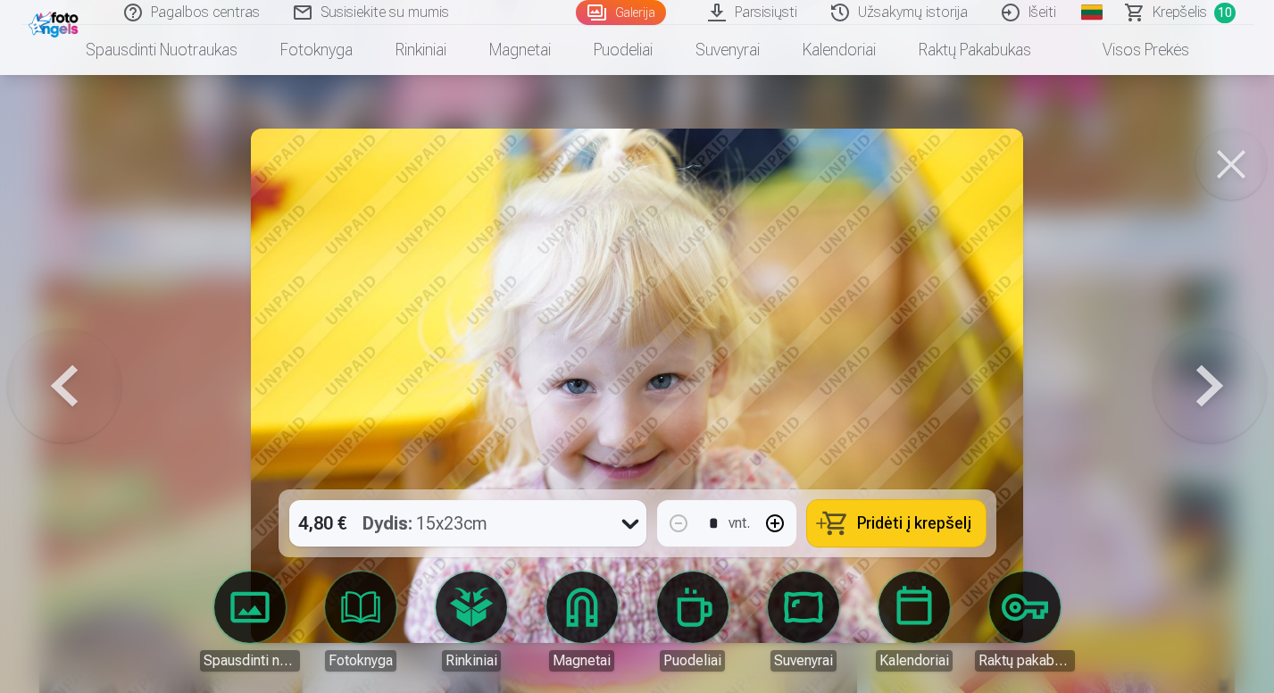
click at [63, 393] on button at bounding box center [64, 385] width 114 height 171
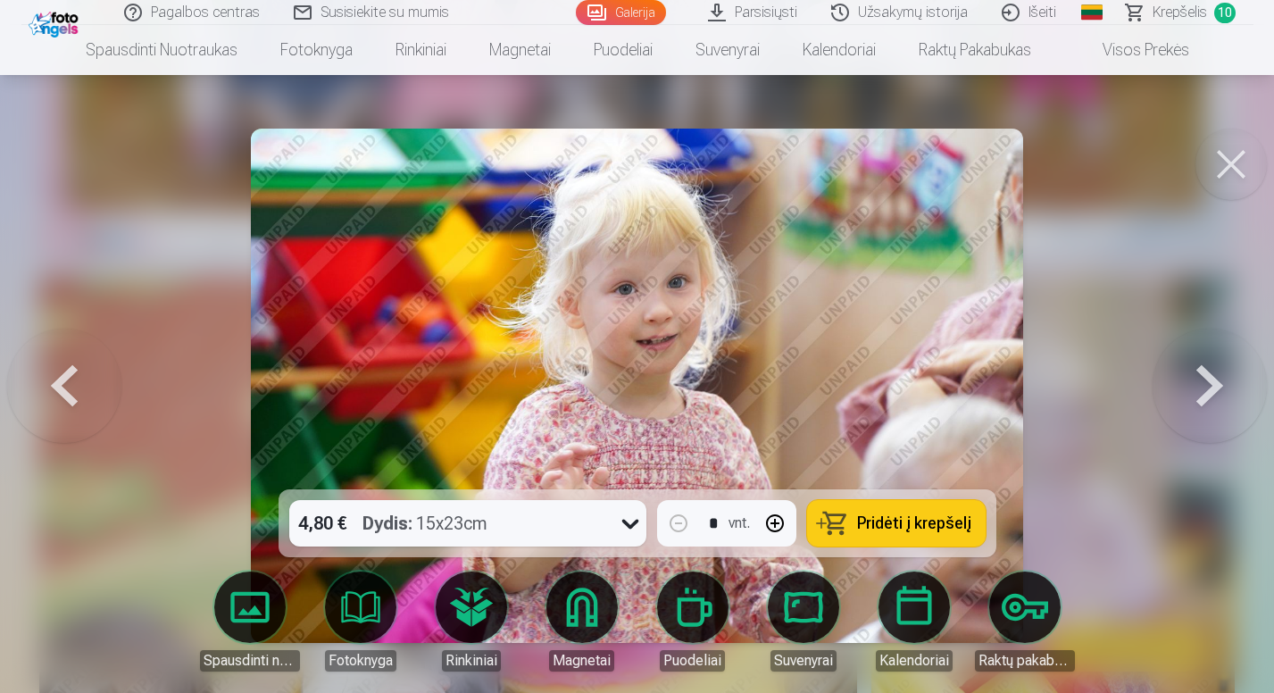
click at [1204, 398] on button at bounding box center [1210, 385] width 114 height 171
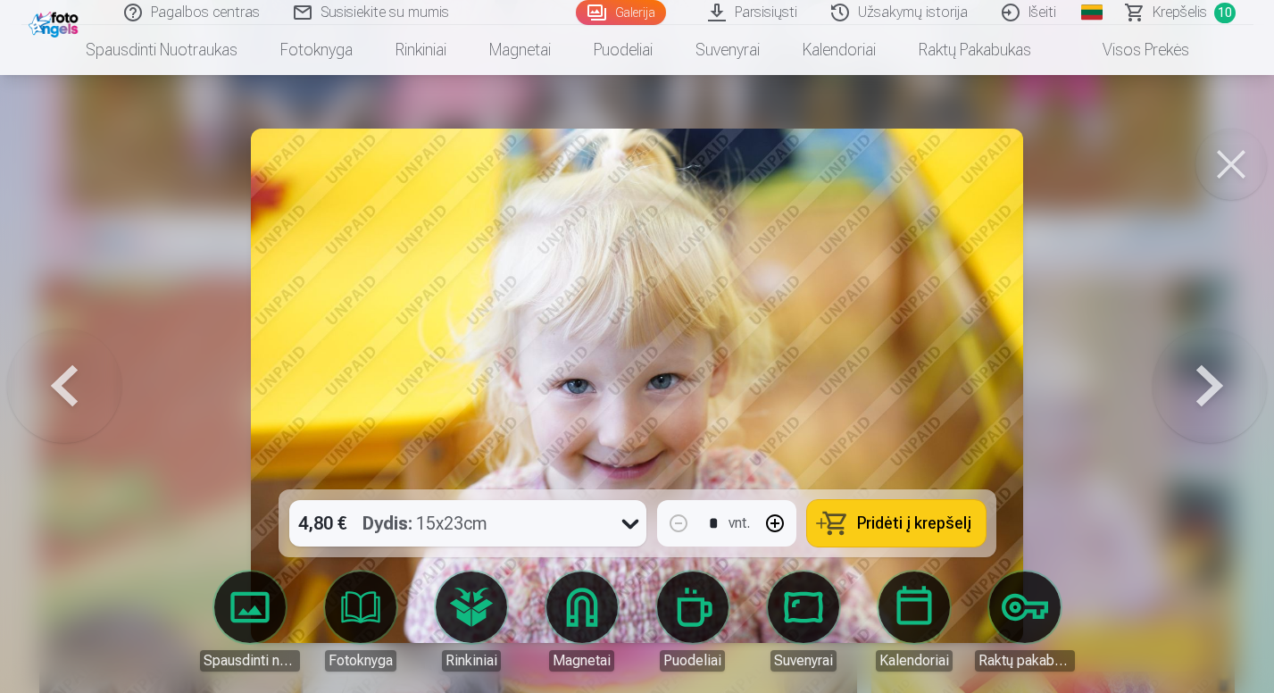
click at [913, 516] on span "Pridėti į krepšelį" at bounding box center [914, 523] width 114 height 16
click at [1214, 391] on button at bounding box center [1210, 385] width 114 height 171
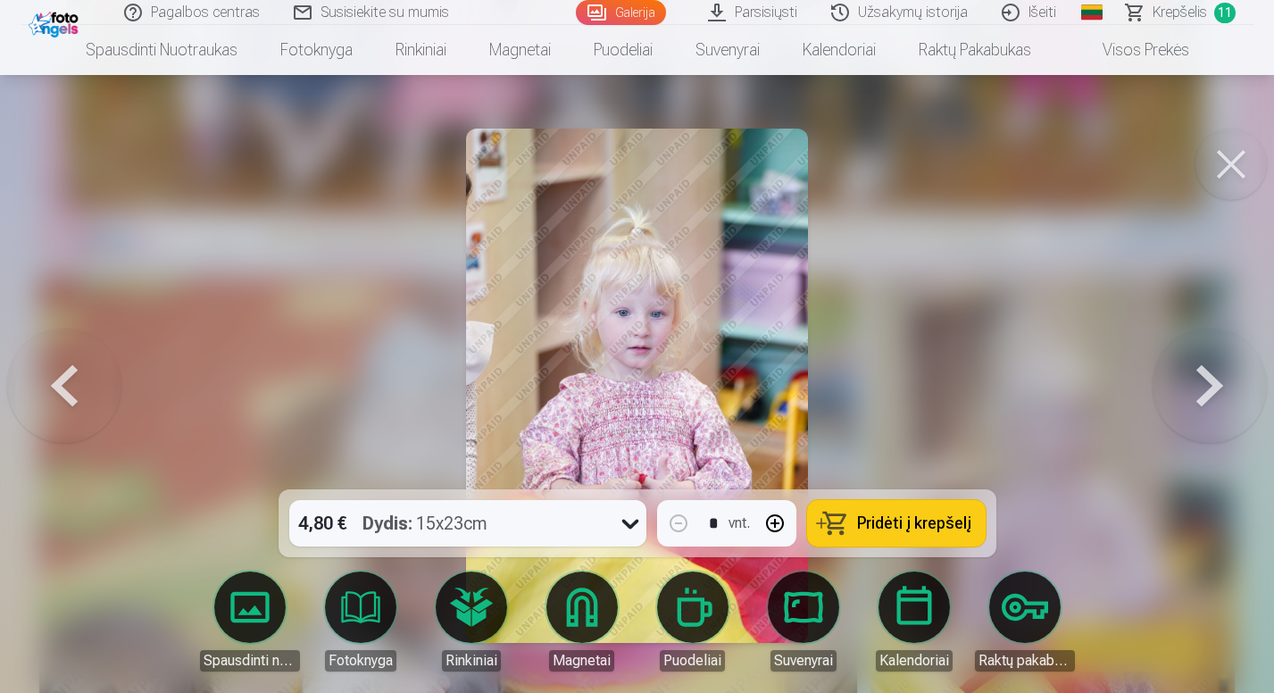
click at [1214, 391] on button at bounding box center [1210, 385] width 114 height 171
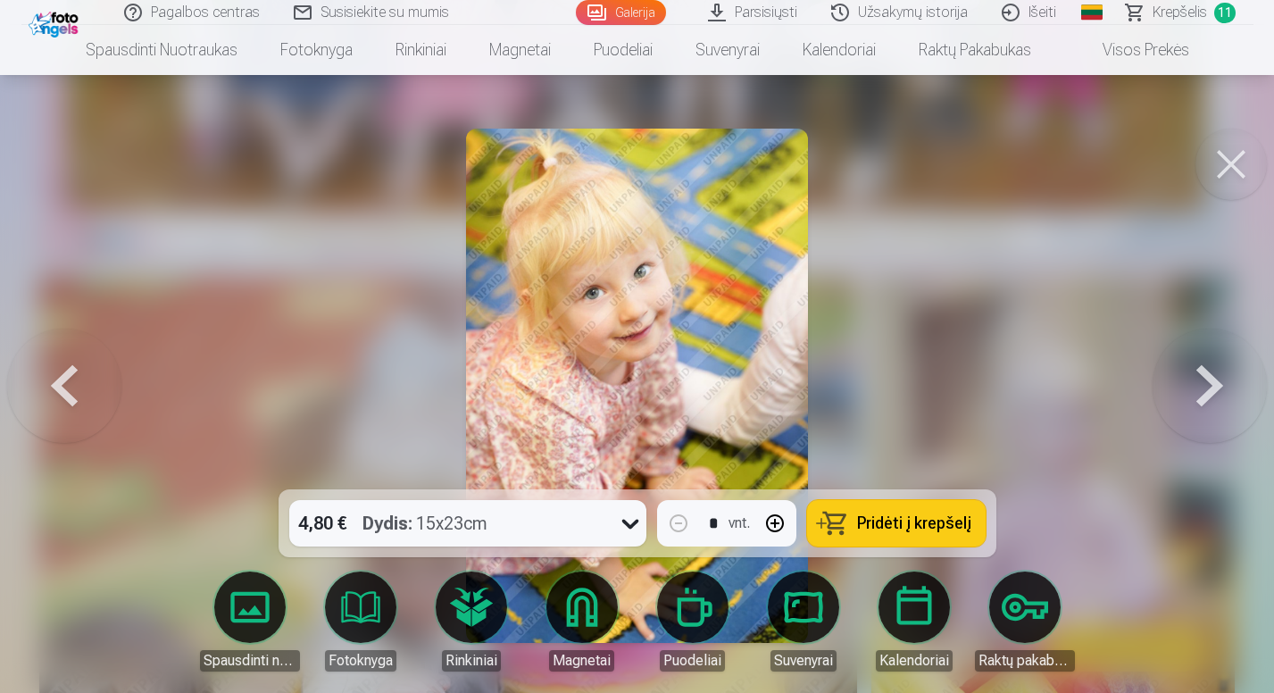
click at [1214, 391] on button at bounding box center [1210, 385] width 114 height 171
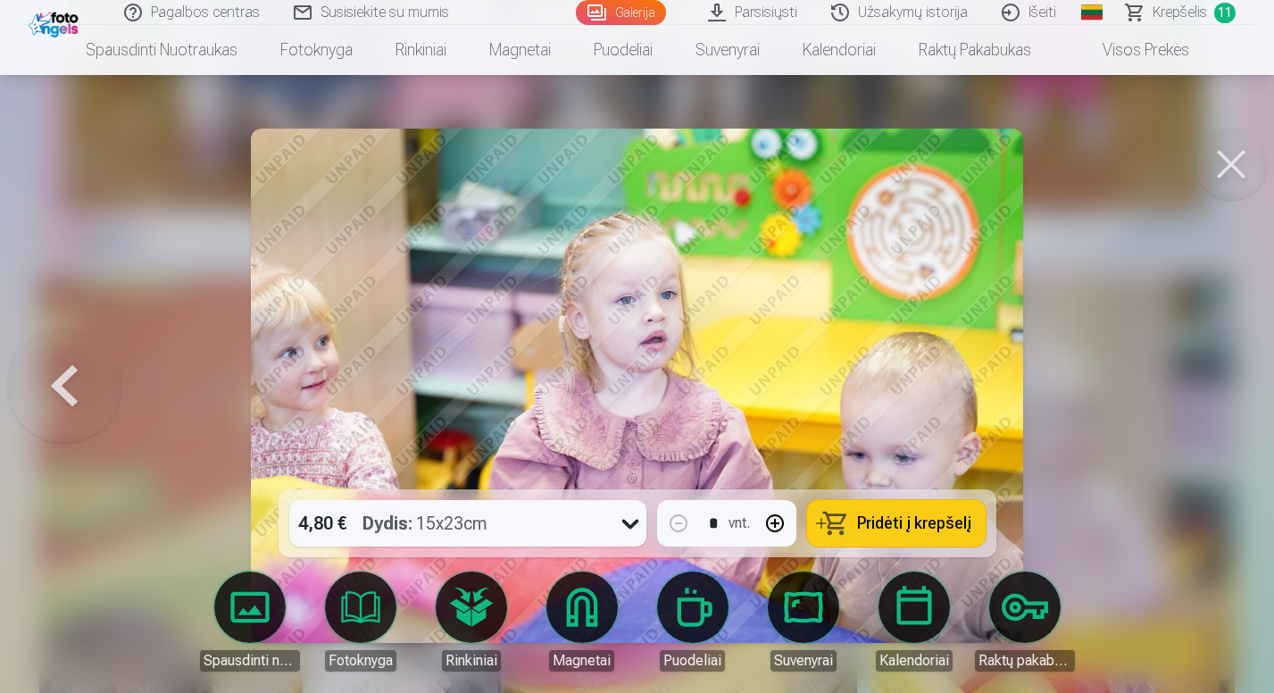
click at [1165, 20] on span "Krepšelis" at bounding box center [1180, 12] width 54 height 21
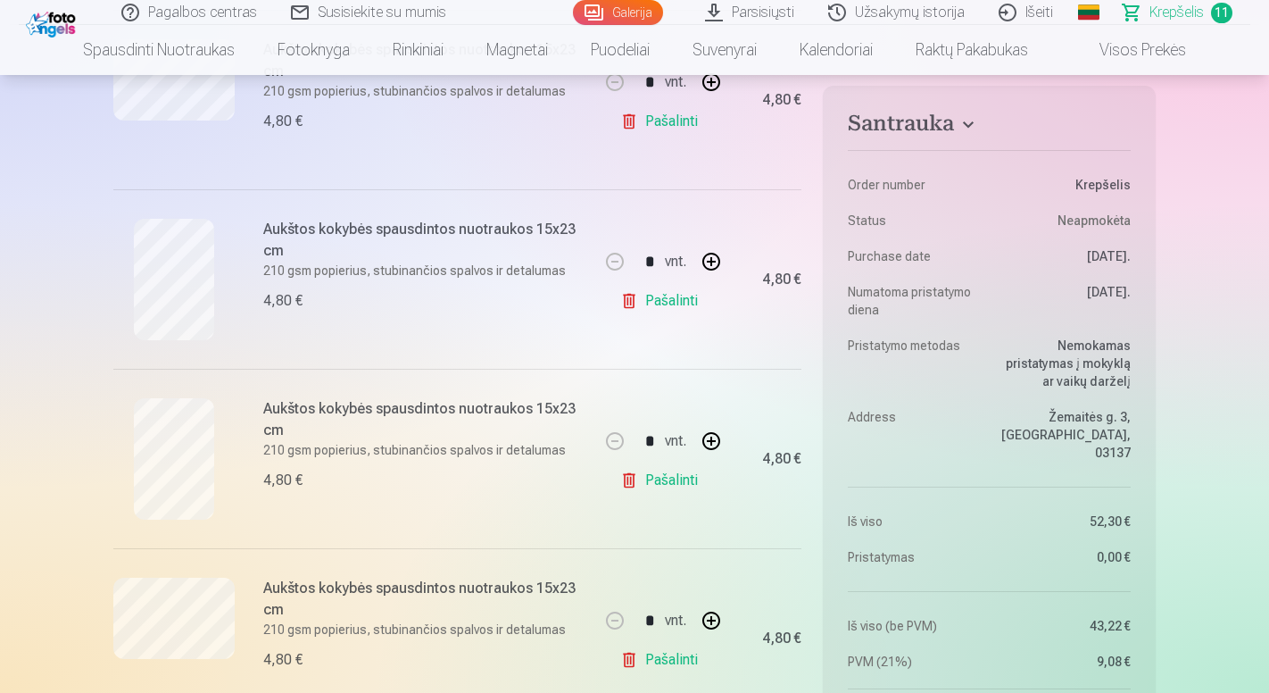
scroll to position [938, 0]
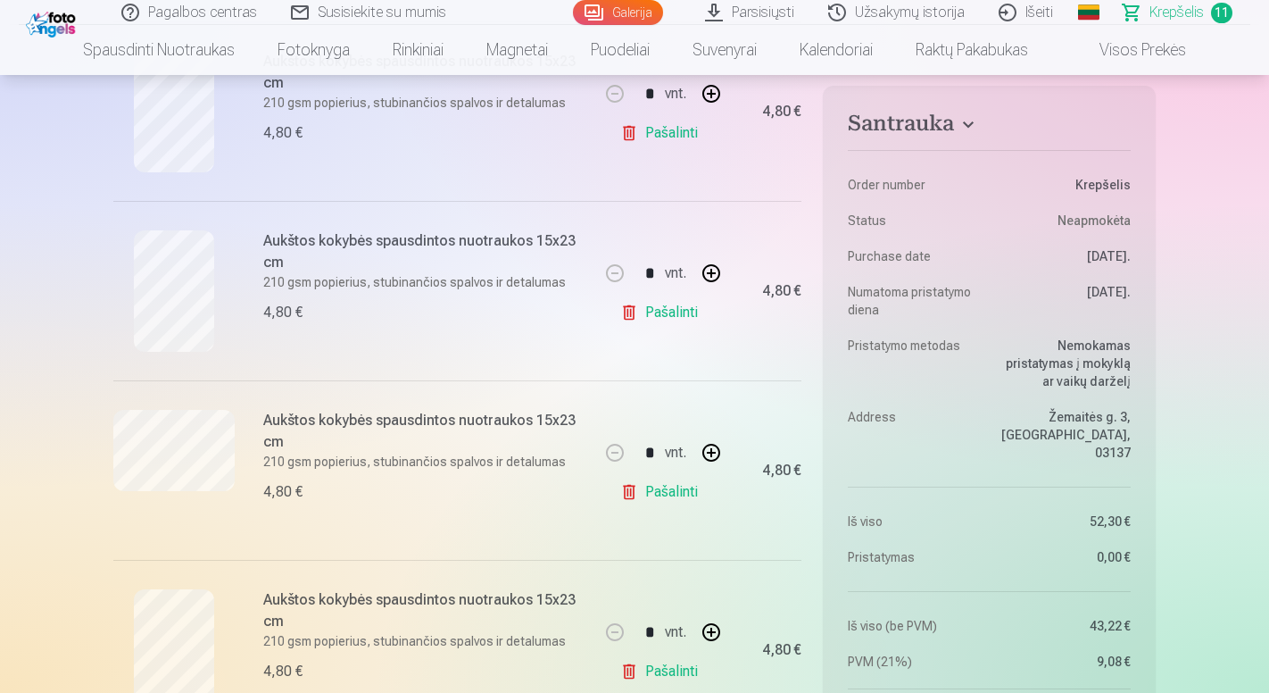
click at [685, 317] on link "Pašalinti" at bounding box center [662, 313] width 85 height 36
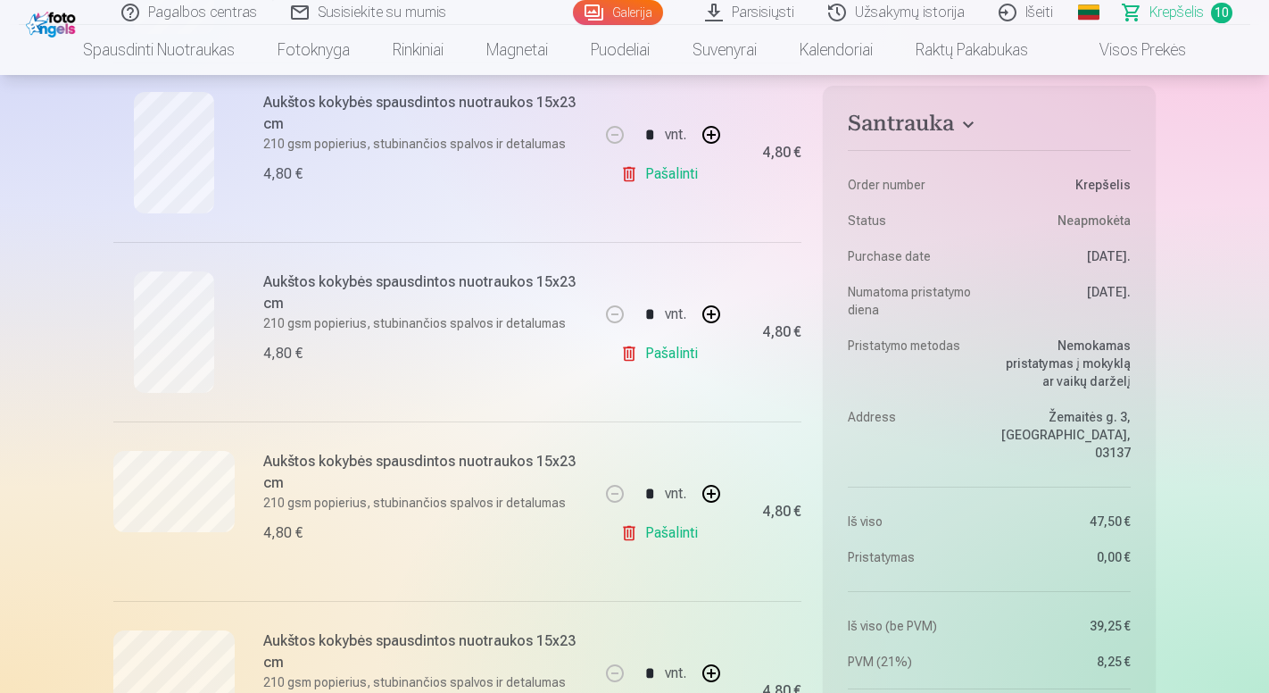
scroll to position [1533, 0]
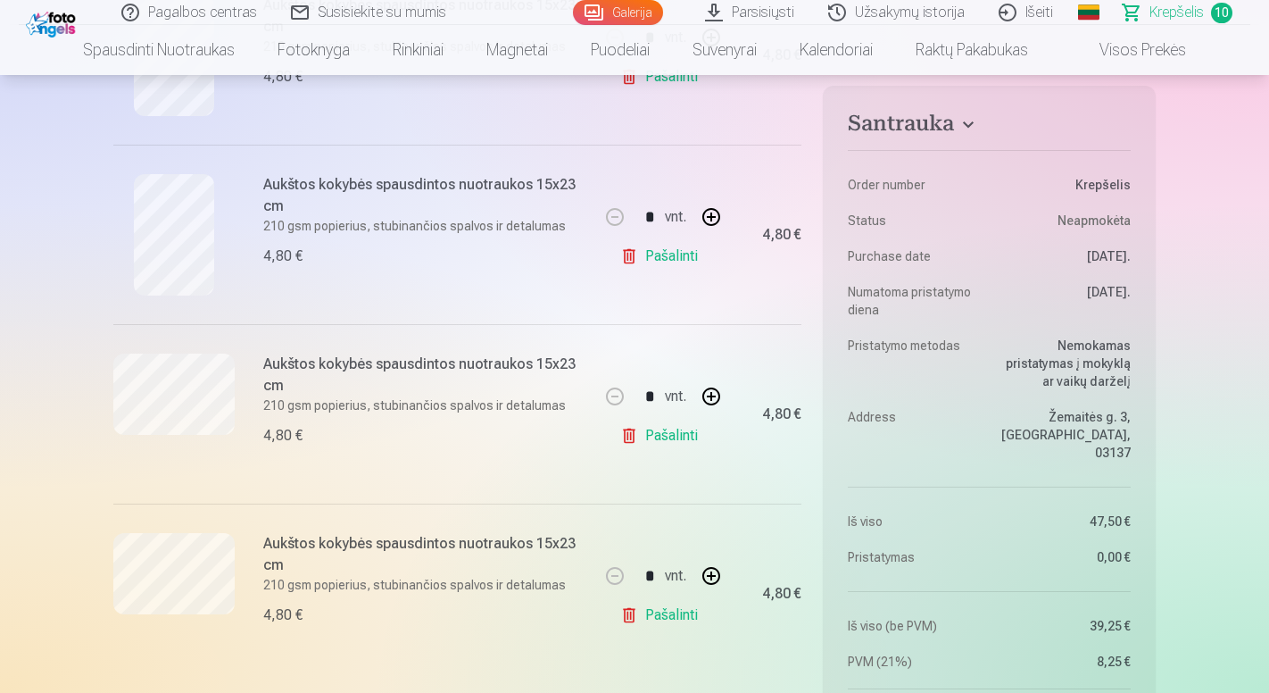
click at [674, 613] on link "Pašalinti" at bounding box center [662, 615] width 85 height 36
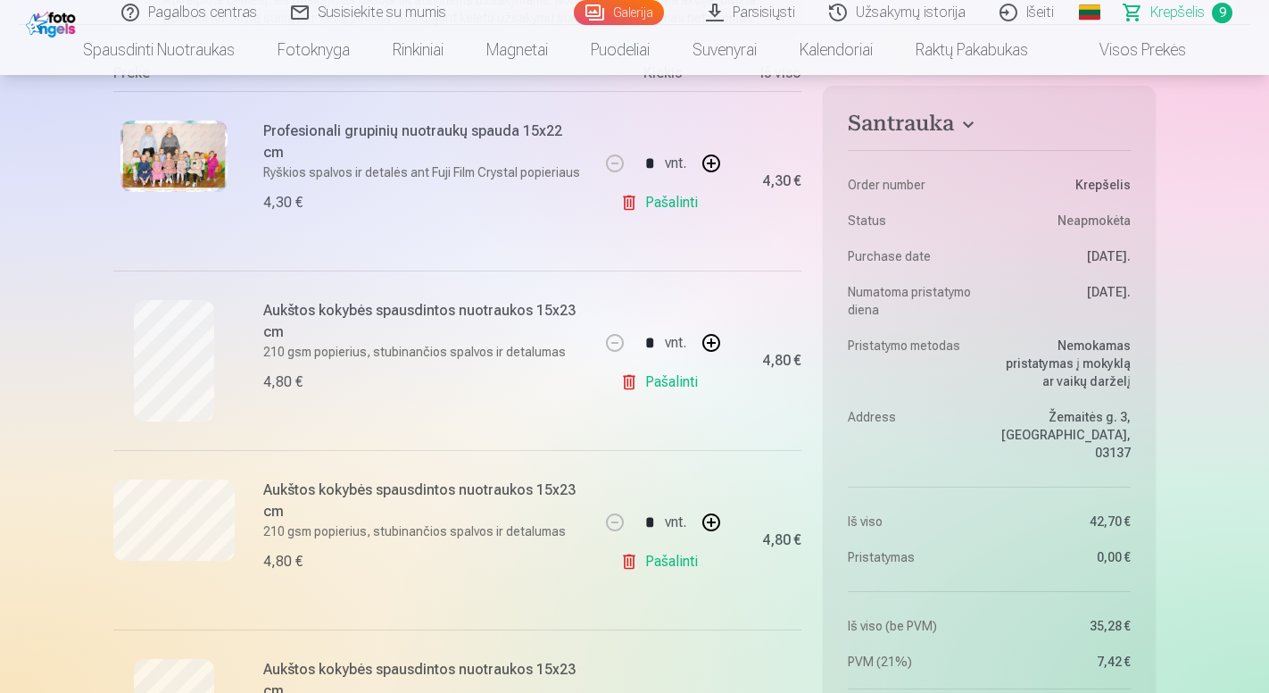
scroll to position [322, 0]
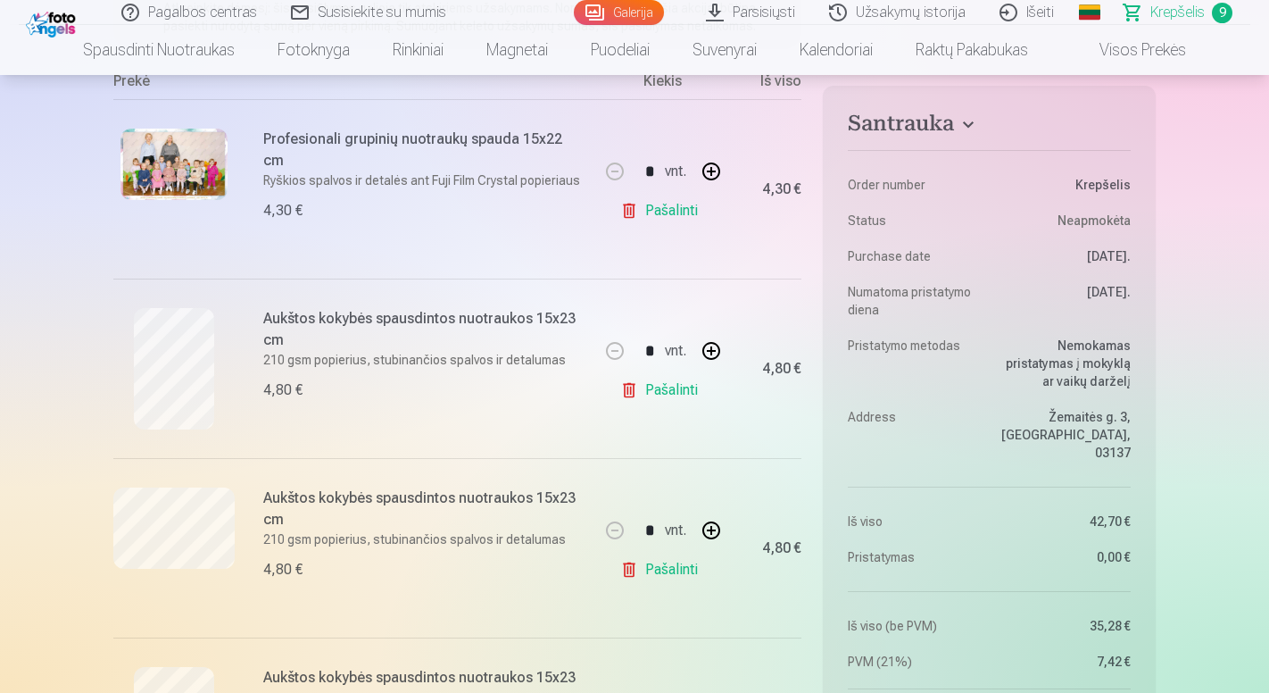
click at [673, 393] on link "Pašalinti" at bounding box center [662, 390] width 85 height 36
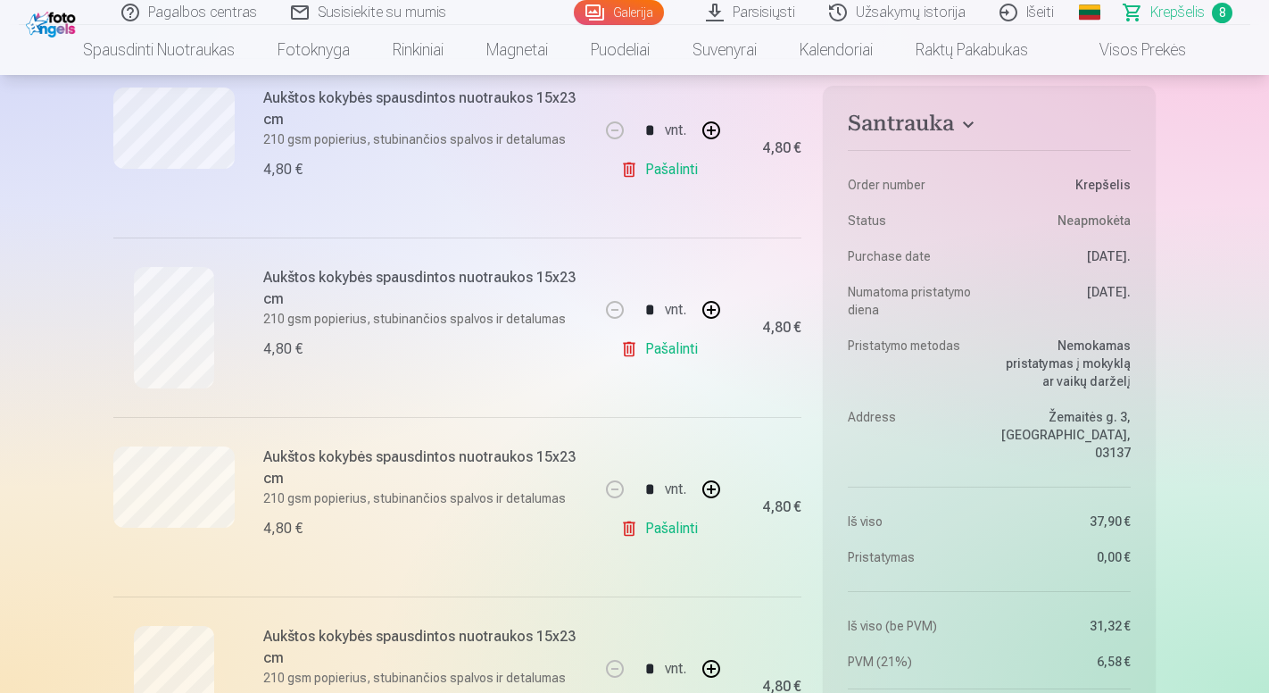
scroll to position [517, 0]
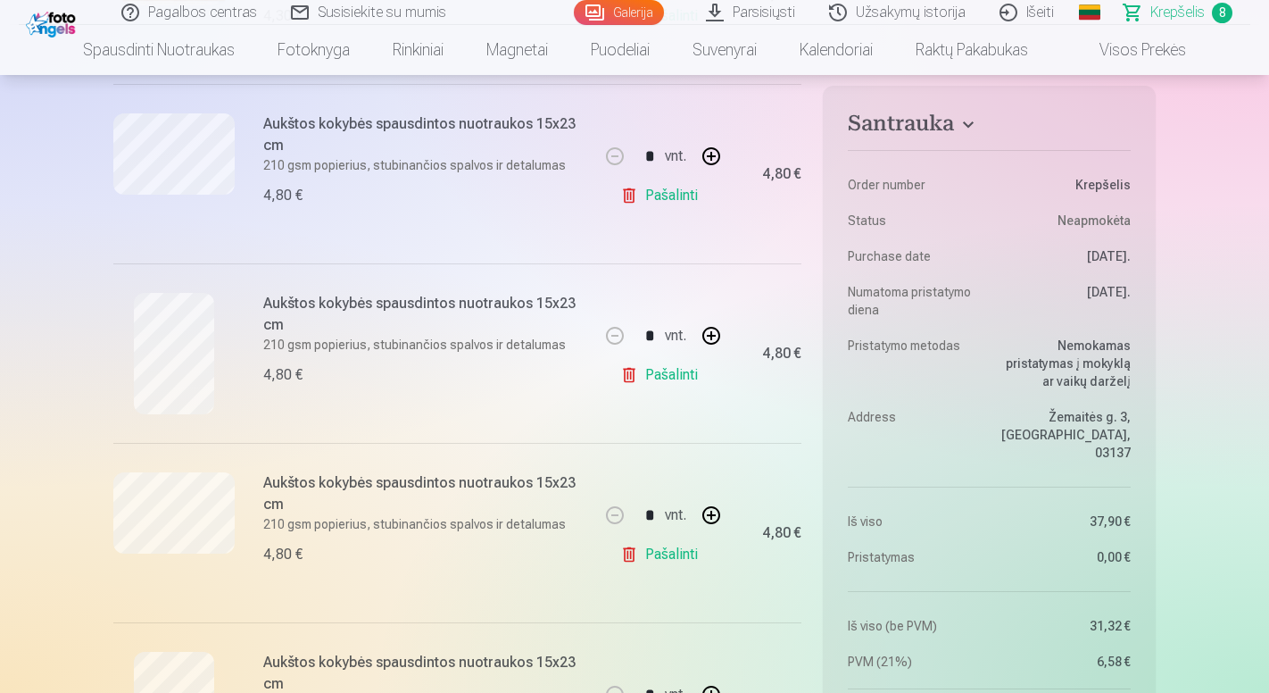
click at [680, 561] on link "Pašalinti" at bounding box center [662, 555] width 85 height 36
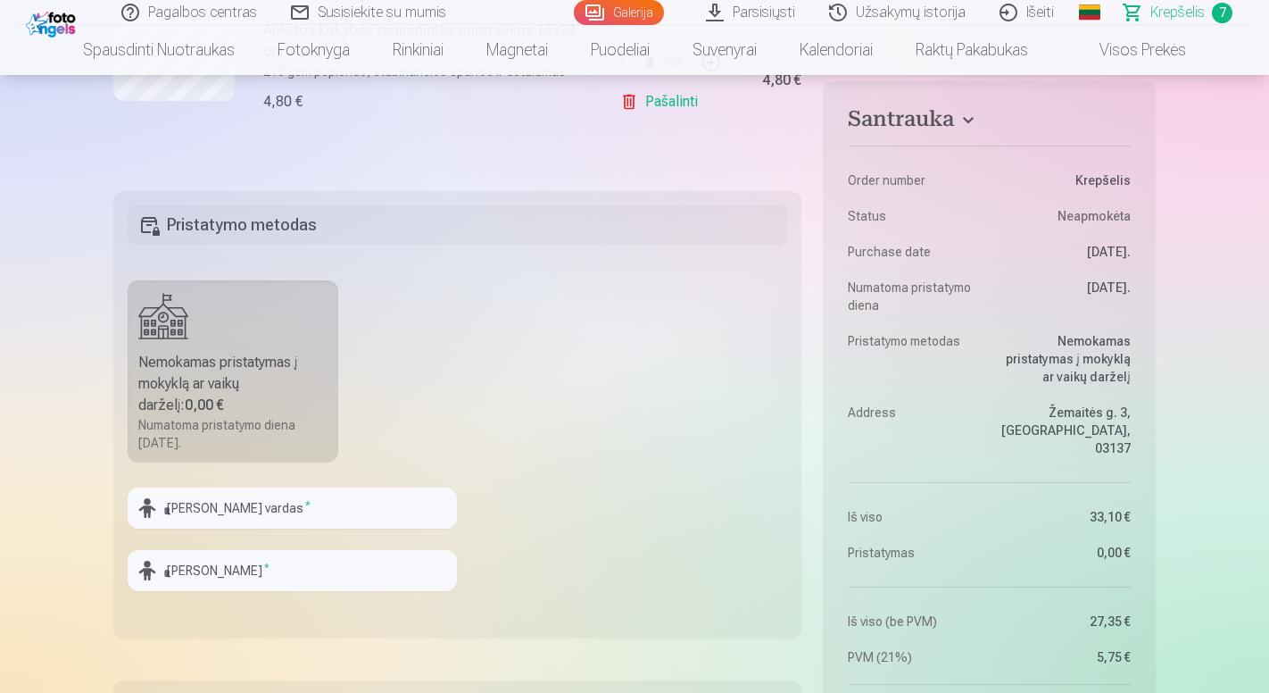
scroll to position [1569, 0]
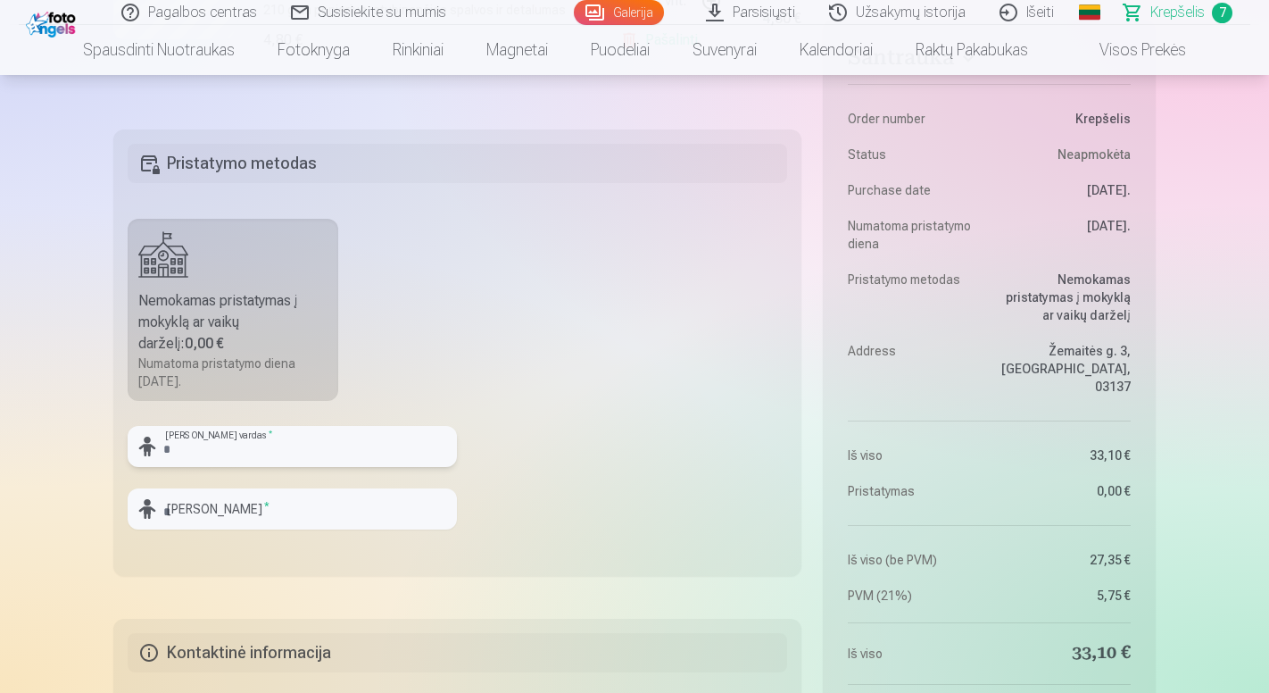
click at [235, 440] on input "text" at bounding box center [292, 446] width 329 height 41
type input "******"
click at [243, 503] on input "text" at bounding box center [292, 508] width 329 height 41
type input "*******"
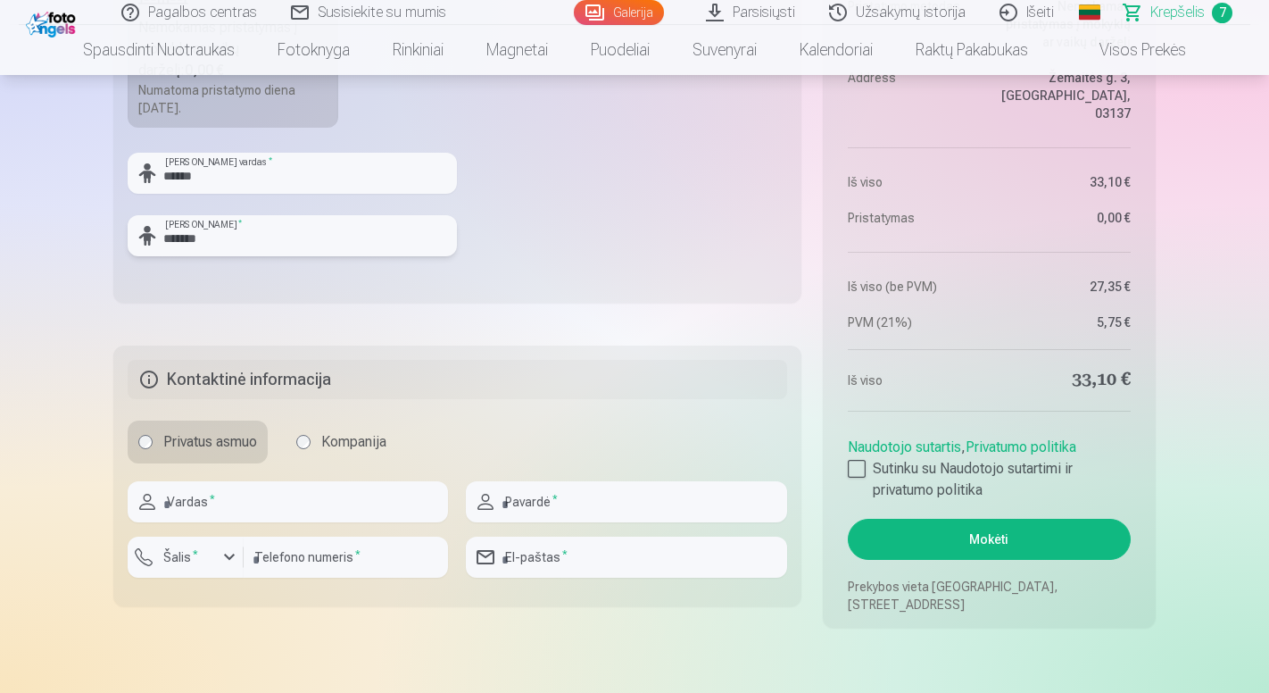
scroll to position [1844, 0]
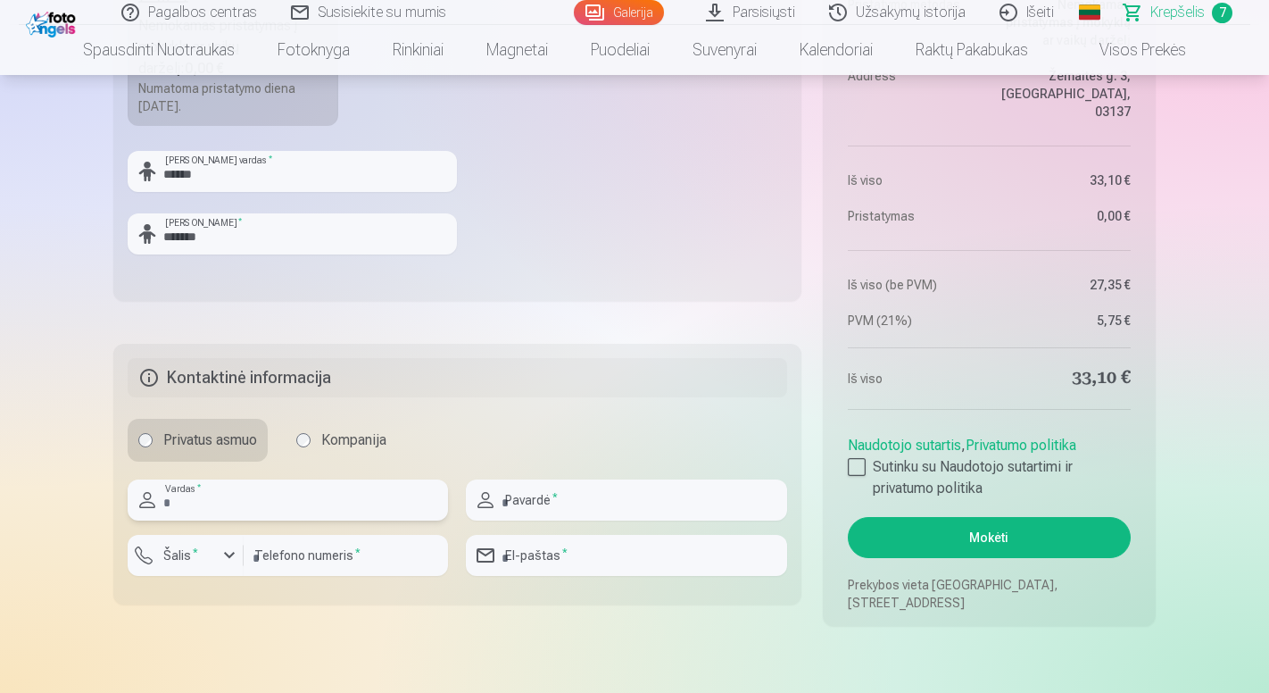
click at [238, 489] on input "text" at bounding box center [288, 499] width 320 height 41
type input "*****"
type input "*******"
type input "*********"
type input "**********"
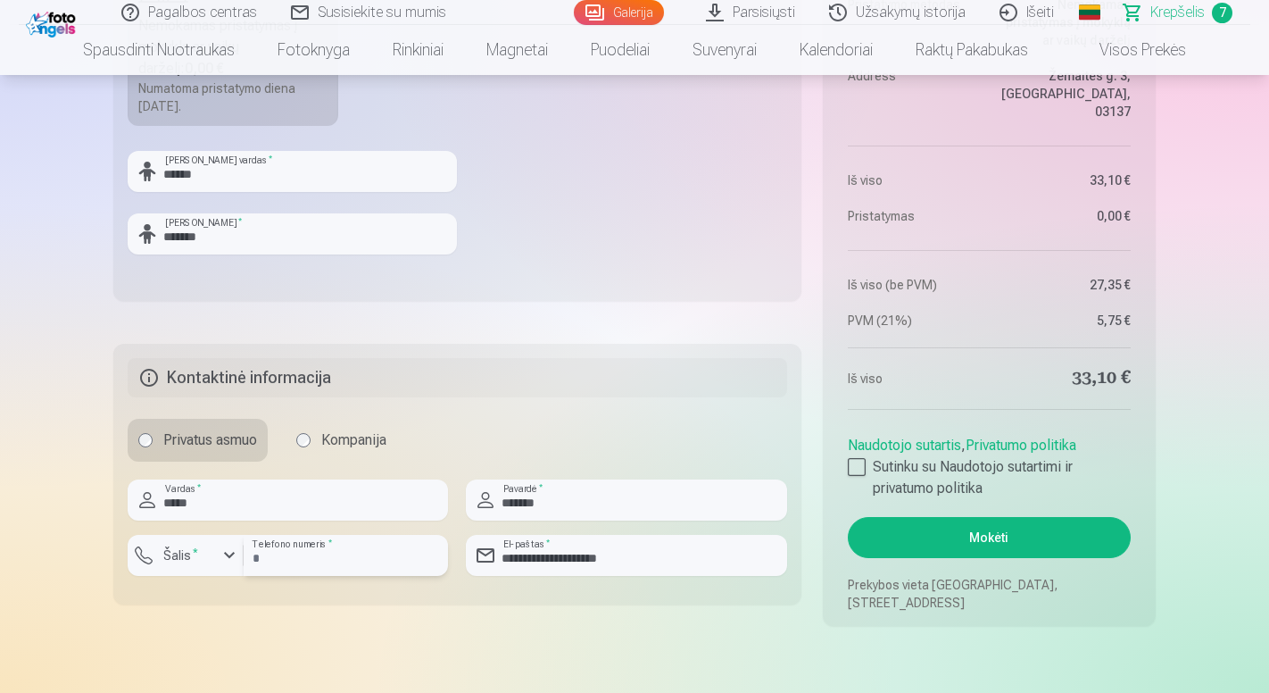
click at [254, 562] on input "*********" at bounding box center [346, 555] width 204 height 41
type input "********"
click at [542, 552] on input "**********" at bounding box center [626, 555] width 320 height 41
type input "**********"
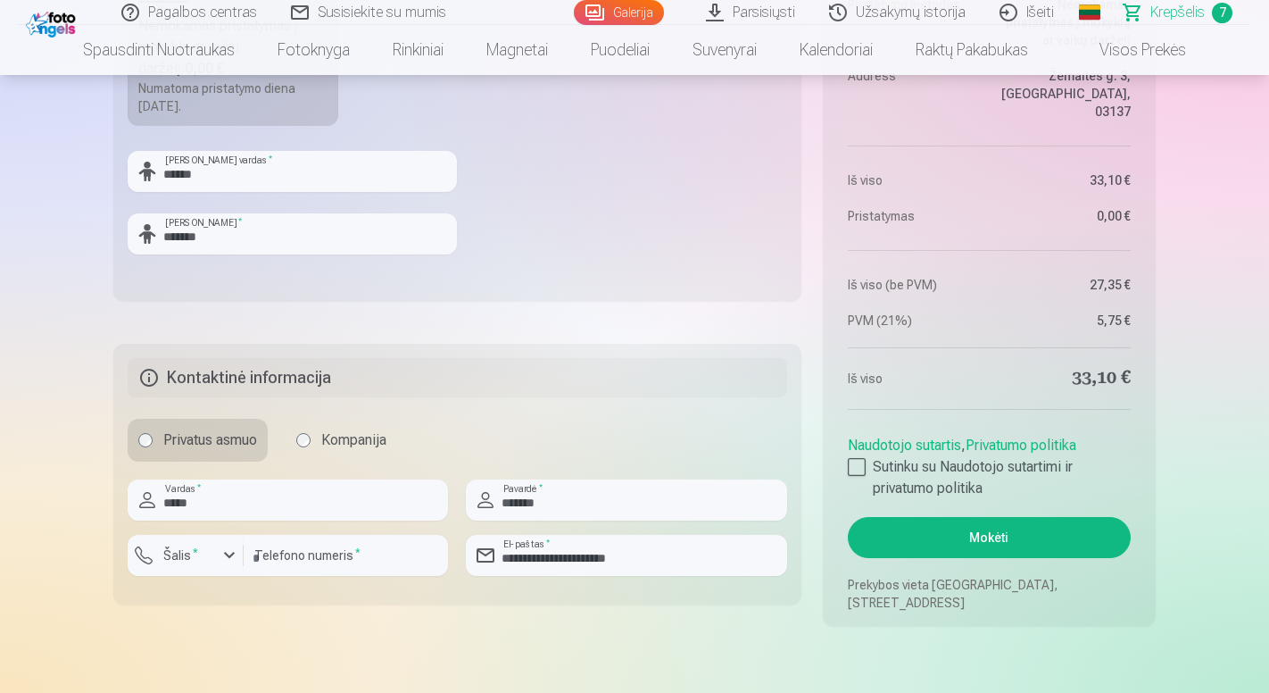
click at [855, 462] on div at bounding box center [857, 467] width 18 height 18
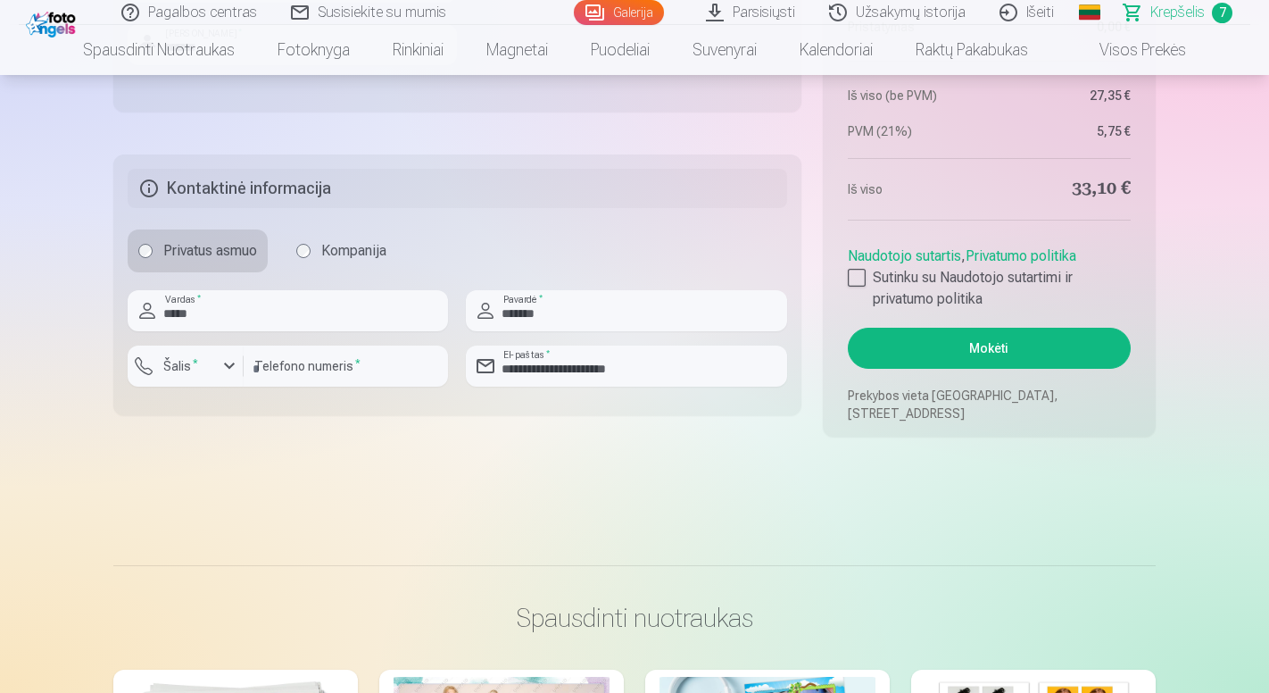
scroll to position [2031, 0]
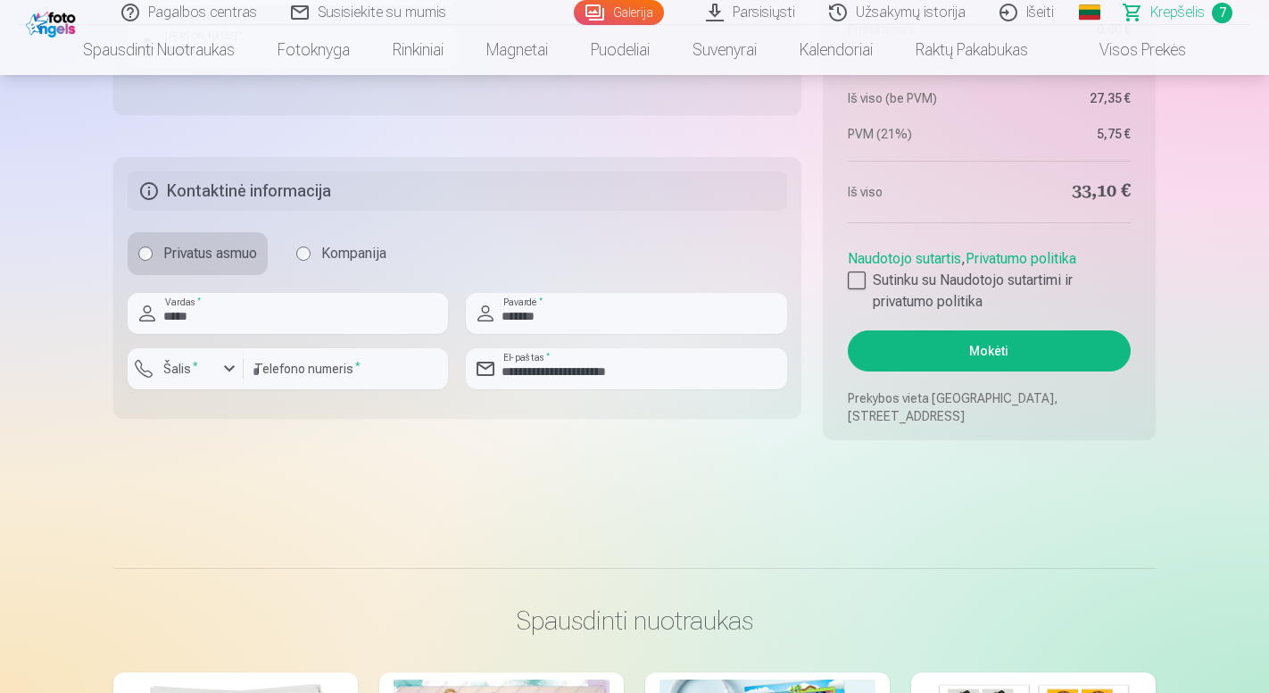
click at [951, 357] on button "Mokėti" at bounding box center [989, 350] width 283 height 41
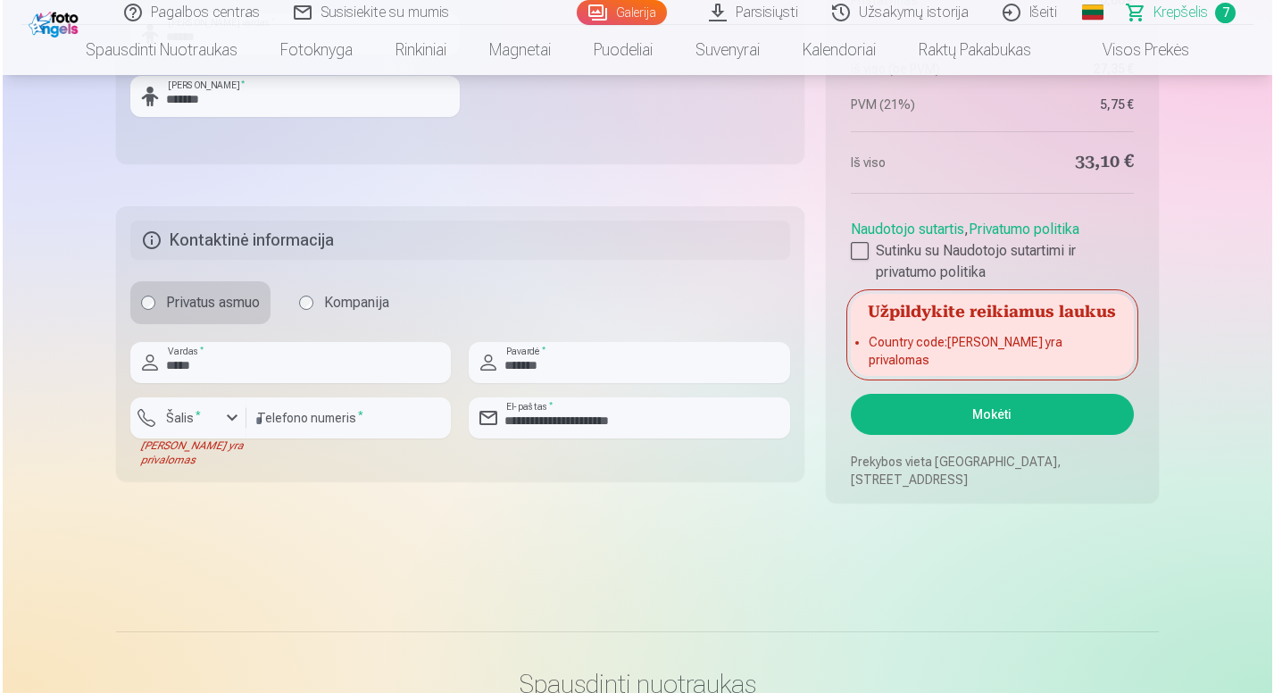
scroll to position [1973, 0]
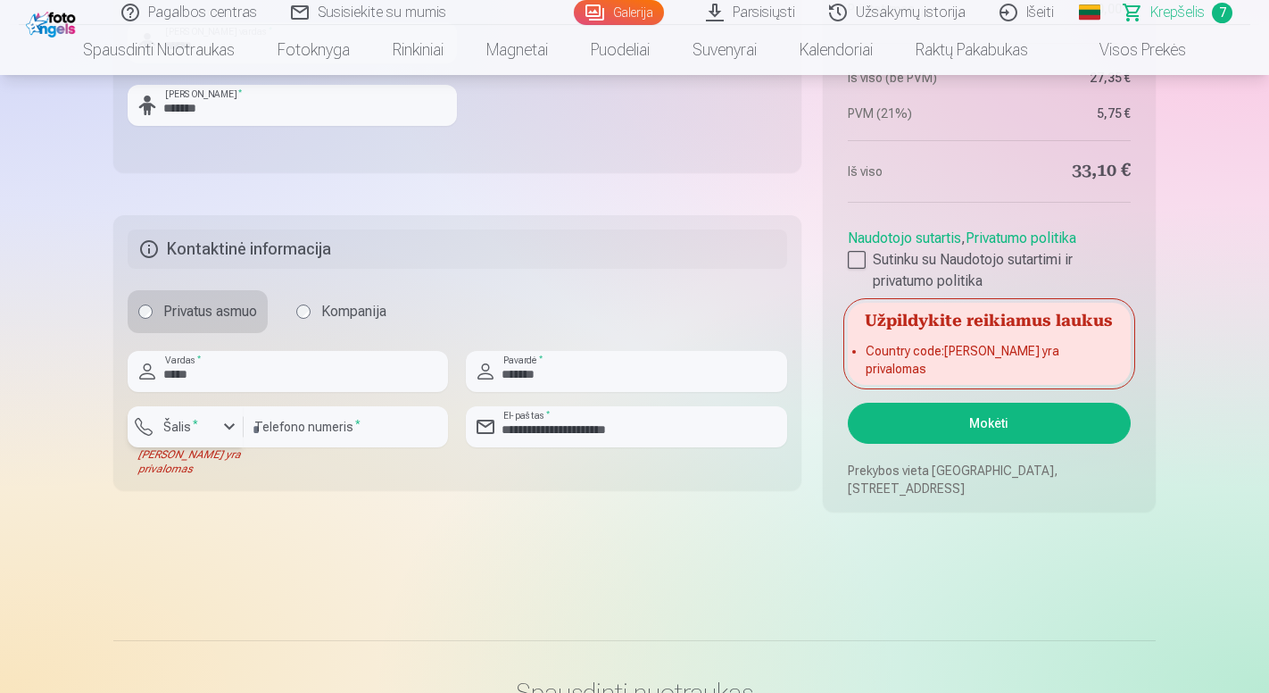
click at [214, 434] on div "button" at bounding box center [190, 429] width 54 height 18
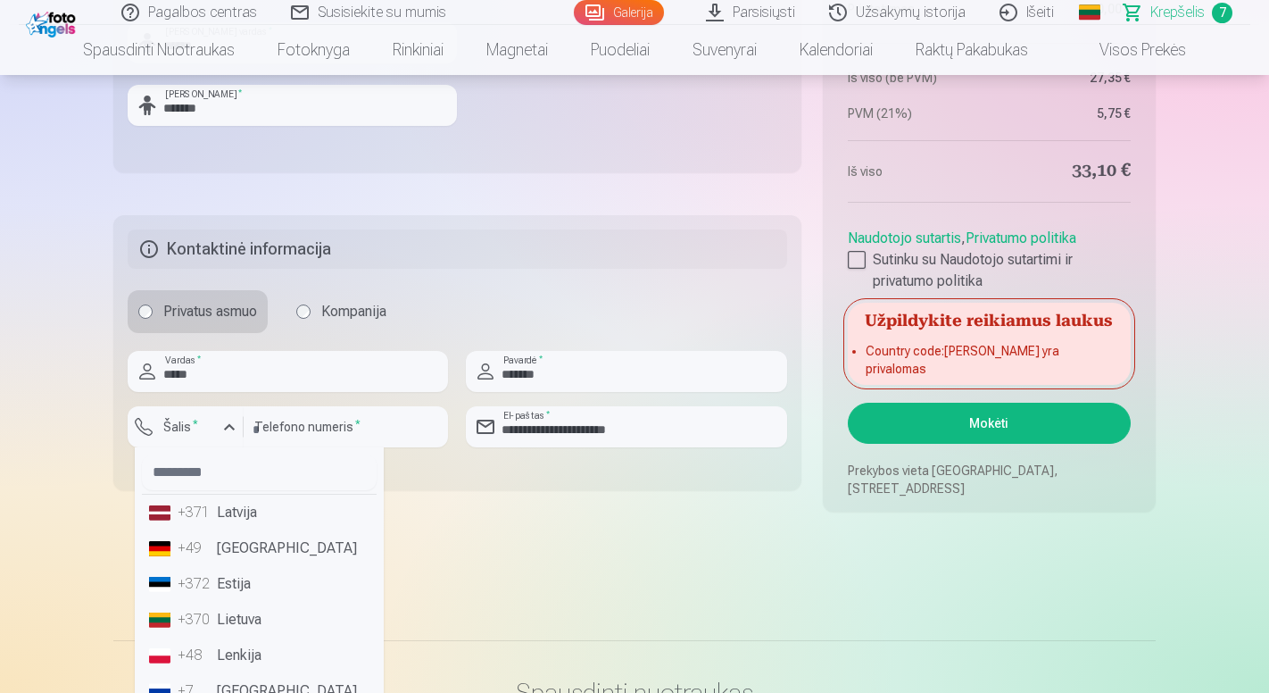
click at [239, 607] on li "+370 Lietuva" at bounding box center [259, 620] width 235 height 36
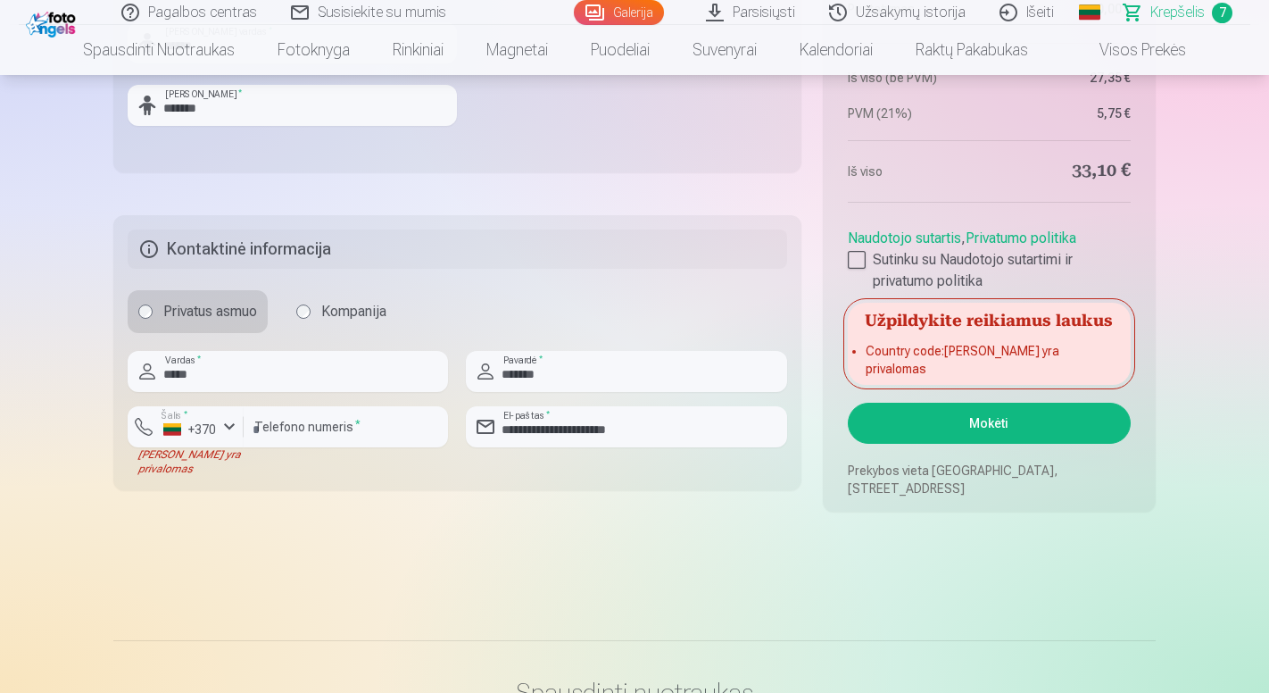
click at [945, 429] on button "Mokėti" at bounding box center [989, 423] width 283 height 41
